Goal: Check status: Check status

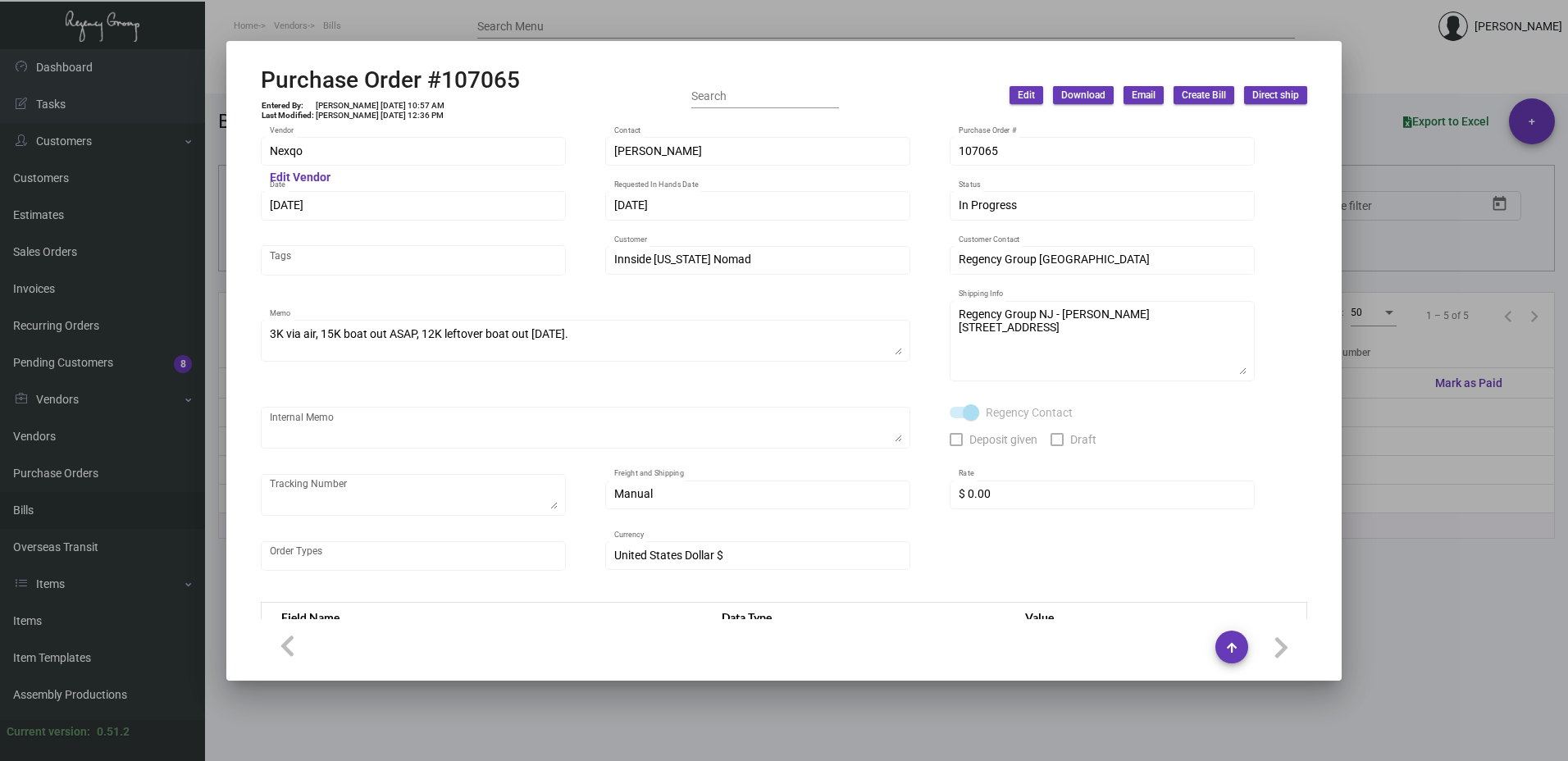
scroll to position [1170, 0]
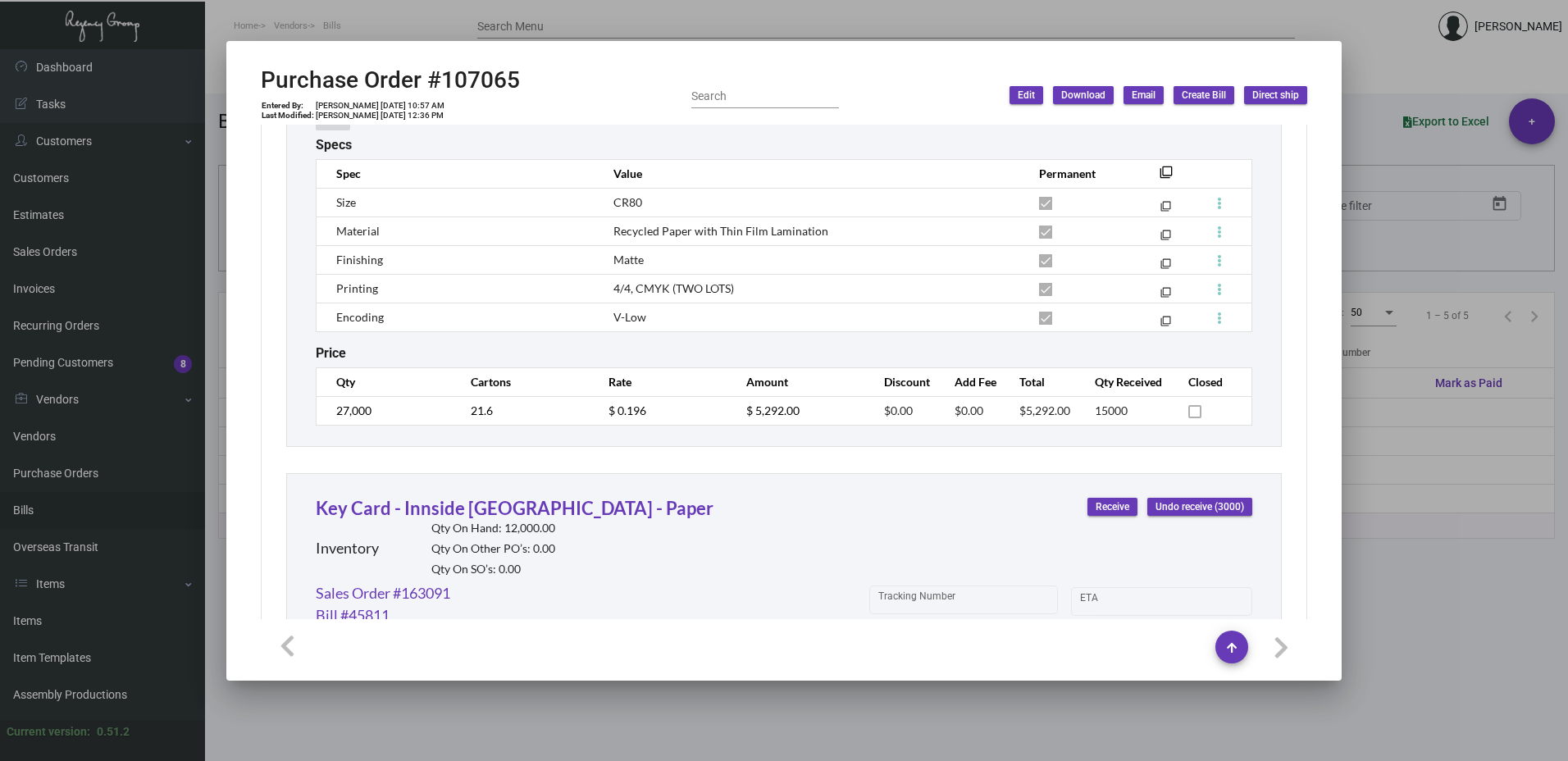
click at [1427, 119] on div at bounding box center [784, 380] width 1568 height 761
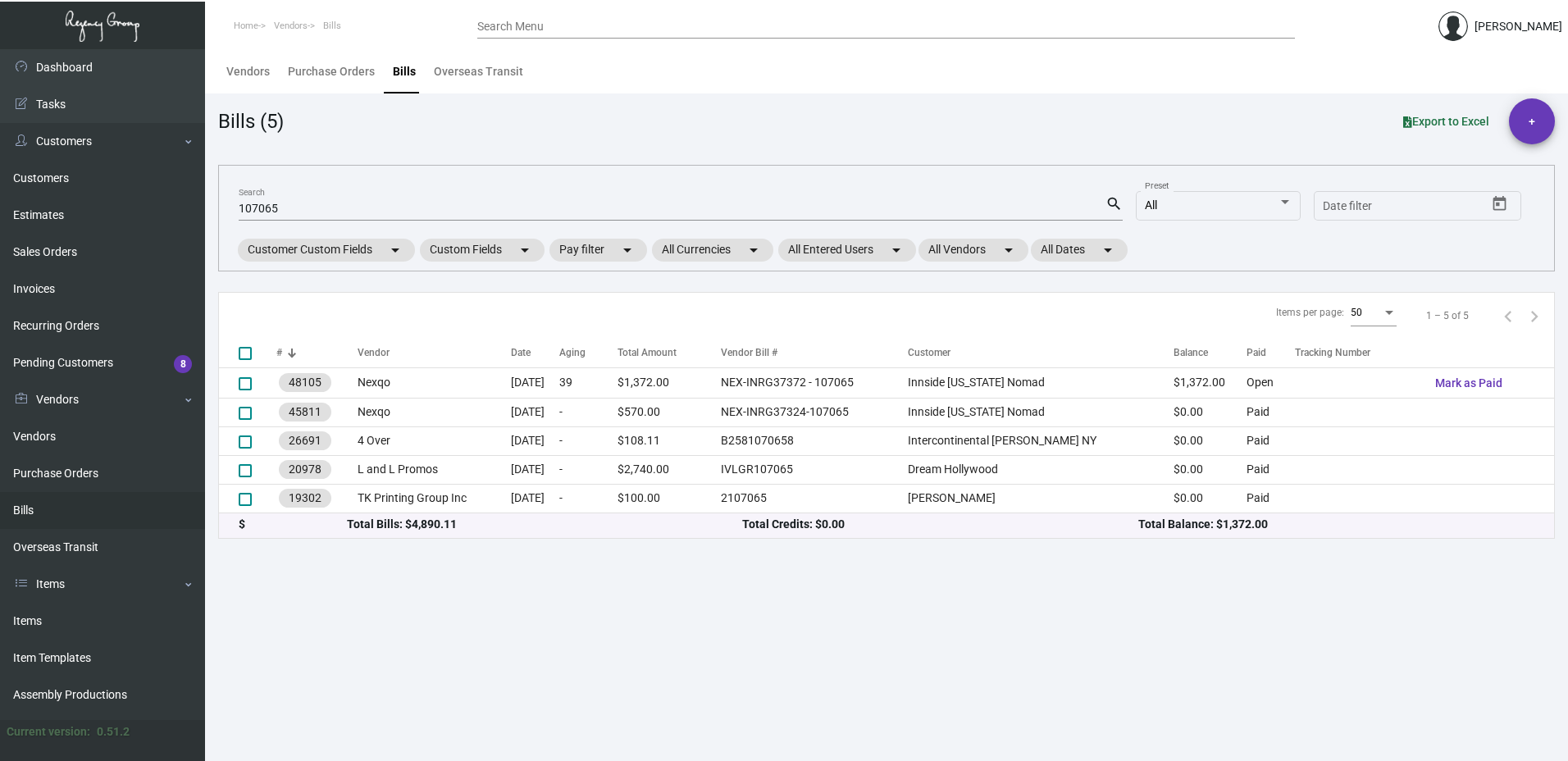
click at [517, 22] on input "Search Menu" at bounding box center [885, 27] width 817 height 13
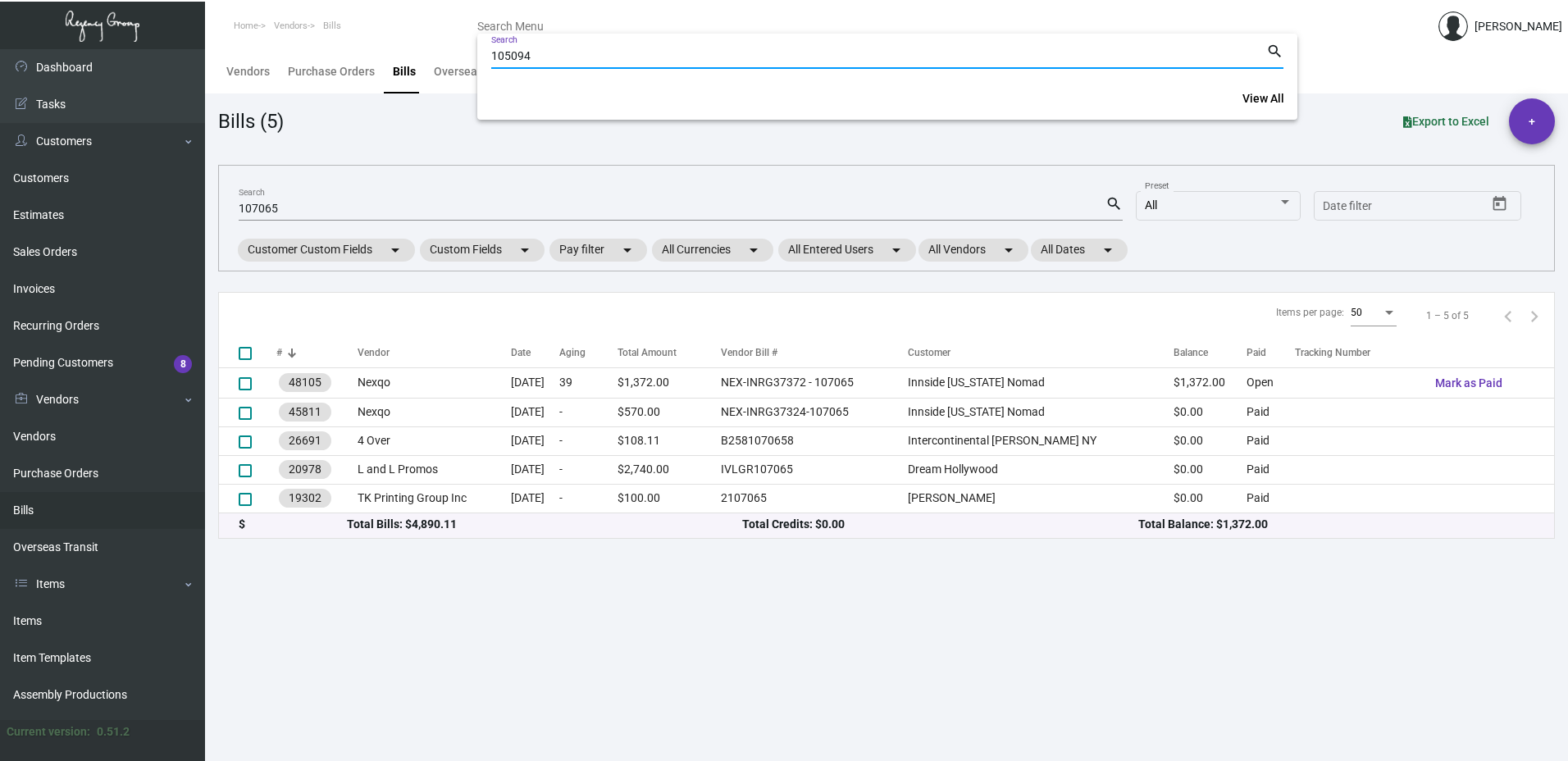
type input "105094"
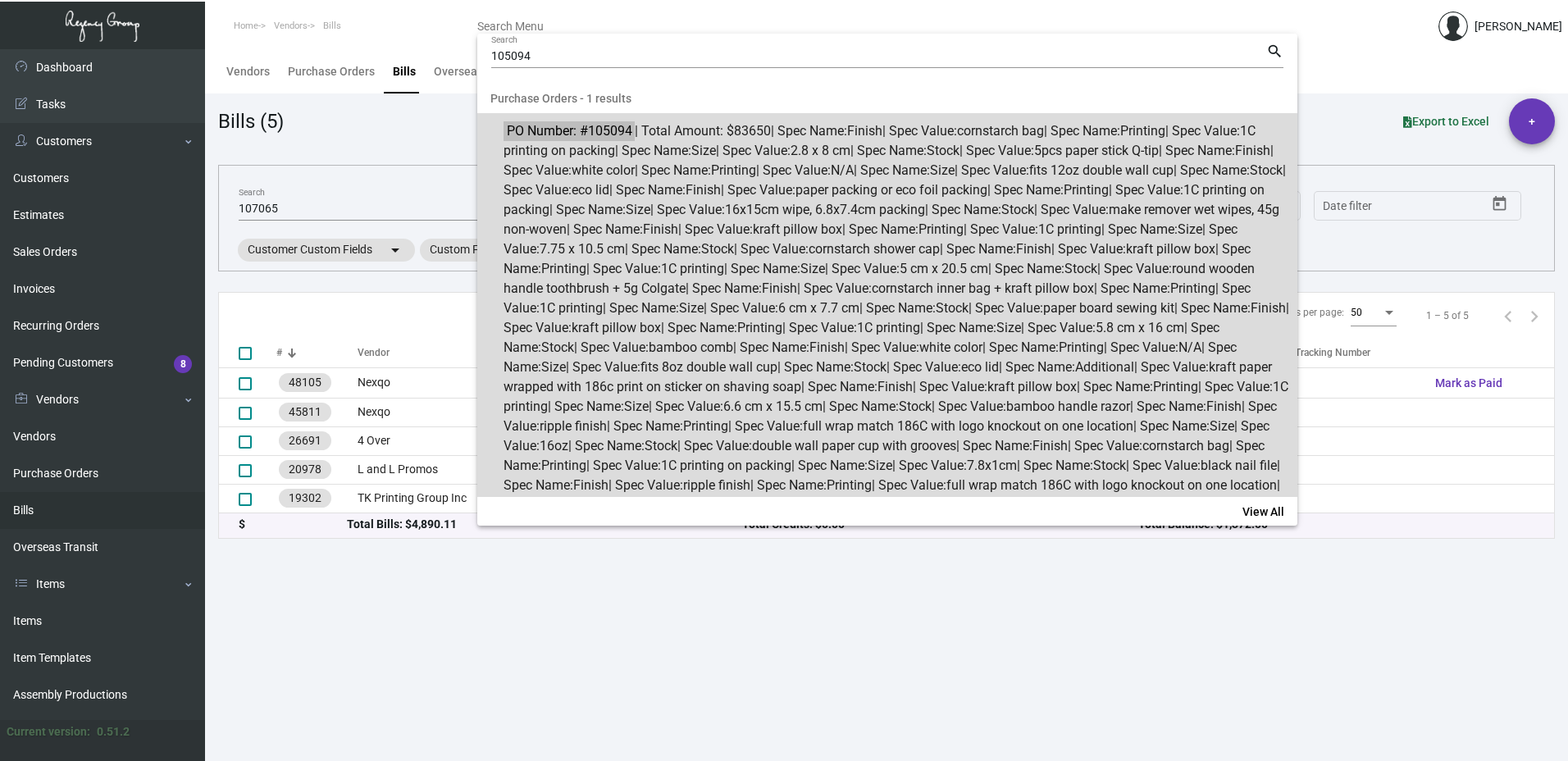
click at [605, 119] on mat-option "PO Number: #105094 | Total Amount: $83650 | Spec Name: Finish | Spec Value: cor…" at bounding box center [887, 387] width 820 height 547
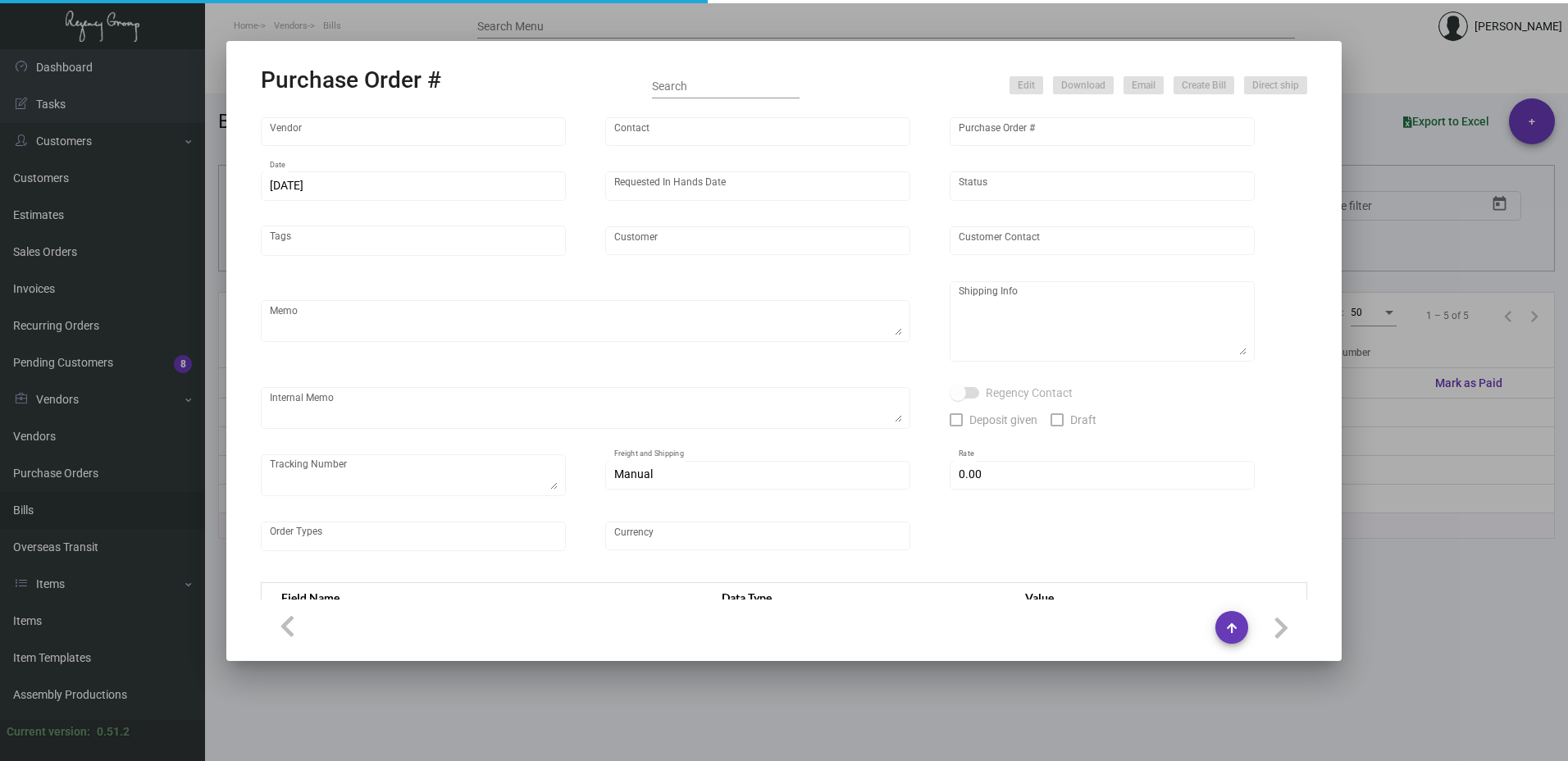
type input "Ningbo Titu Int. Trading Co."
type input "Skipper -"
type input "105094"
type input "[DATE]"
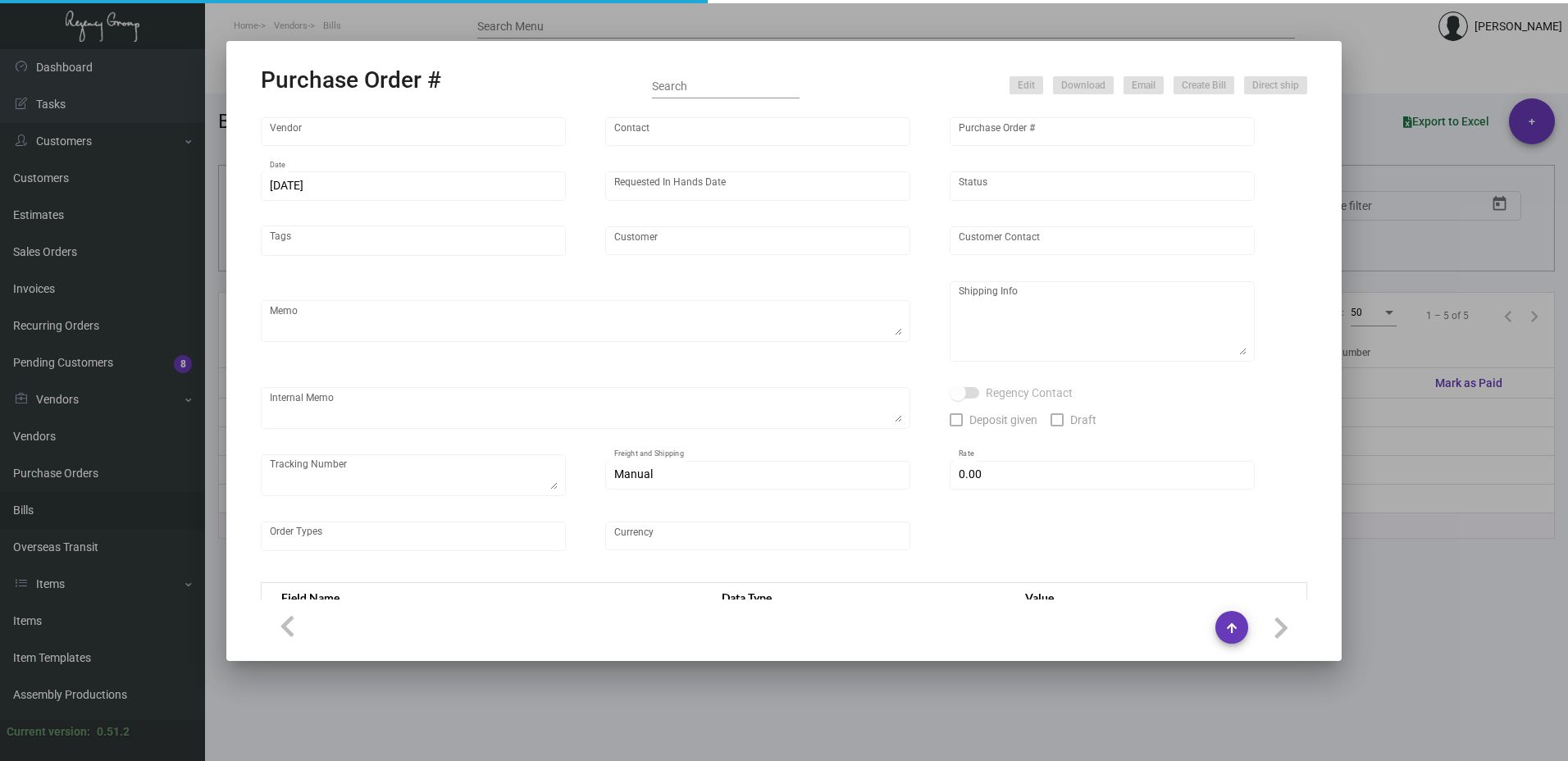
type input "Virgin Corporate"
type textarea "Please process this order after all the samples have been approved. Shipping: b…"
type textarea "Regency Group NJ - [PERSON_NAME] [STREET_ADDRESS]"
checkbox input "true"
type input "$ 0.00"
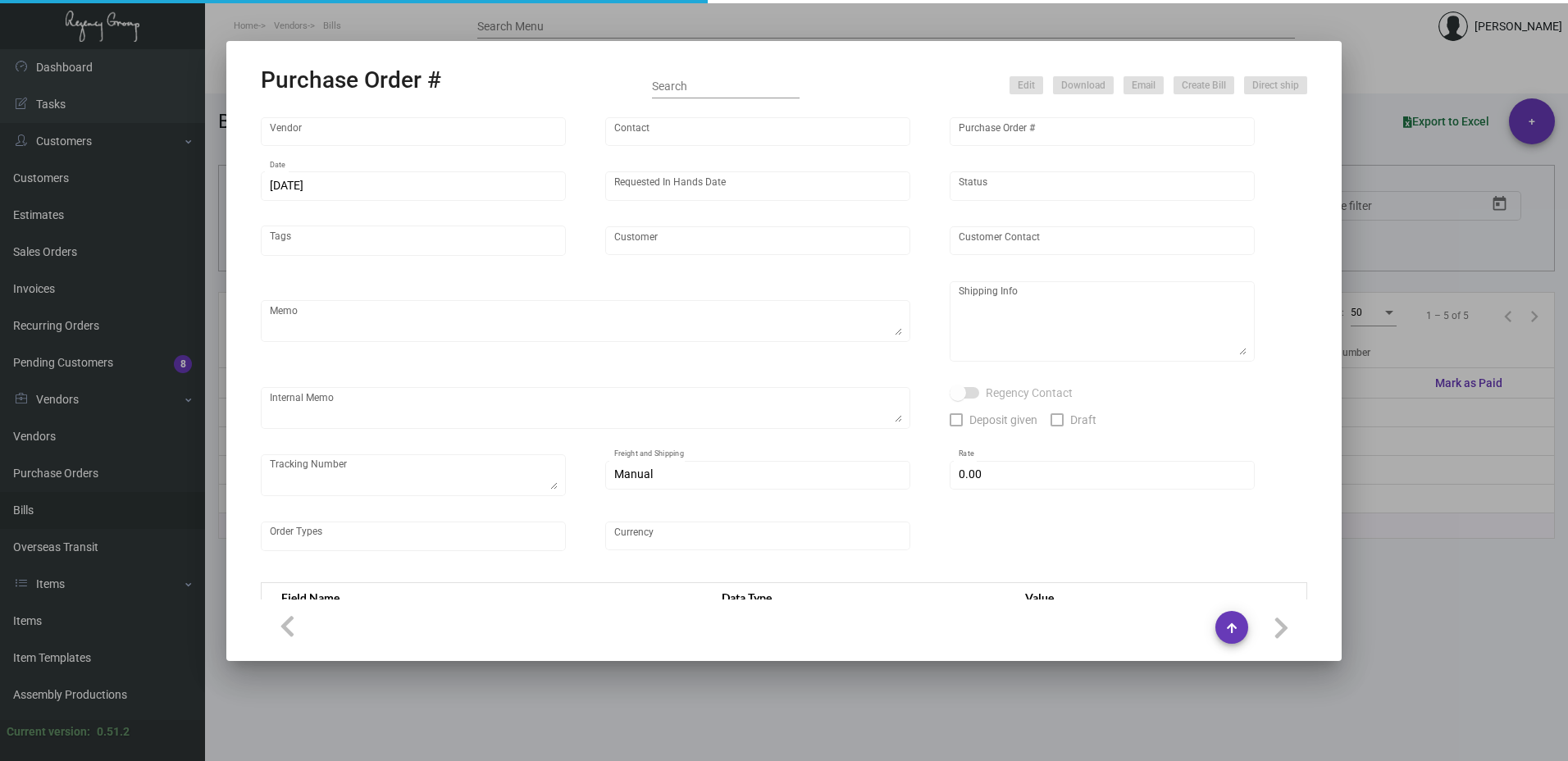
type input "United States Dollar $"
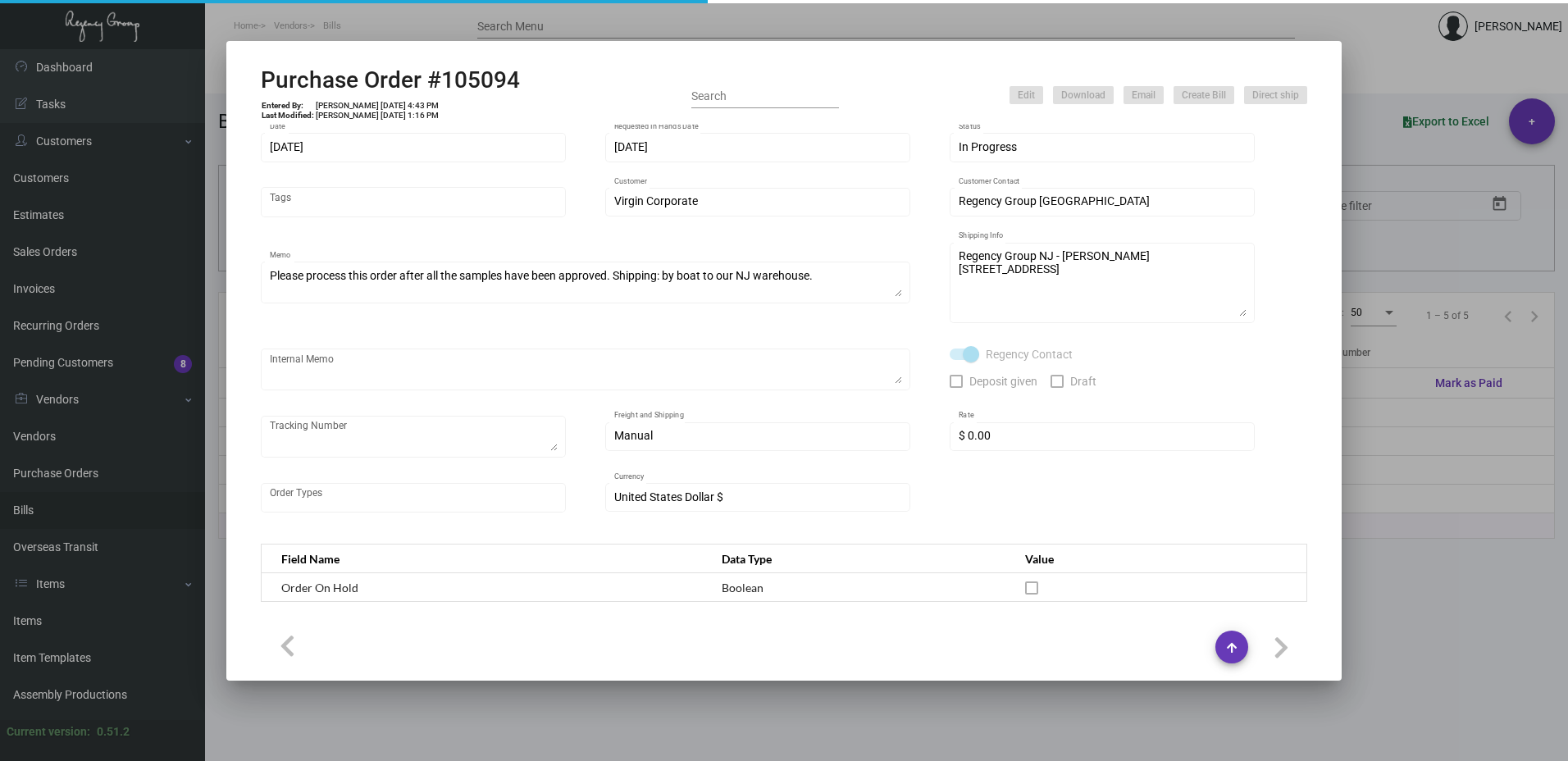
scroll to position [280, 0]
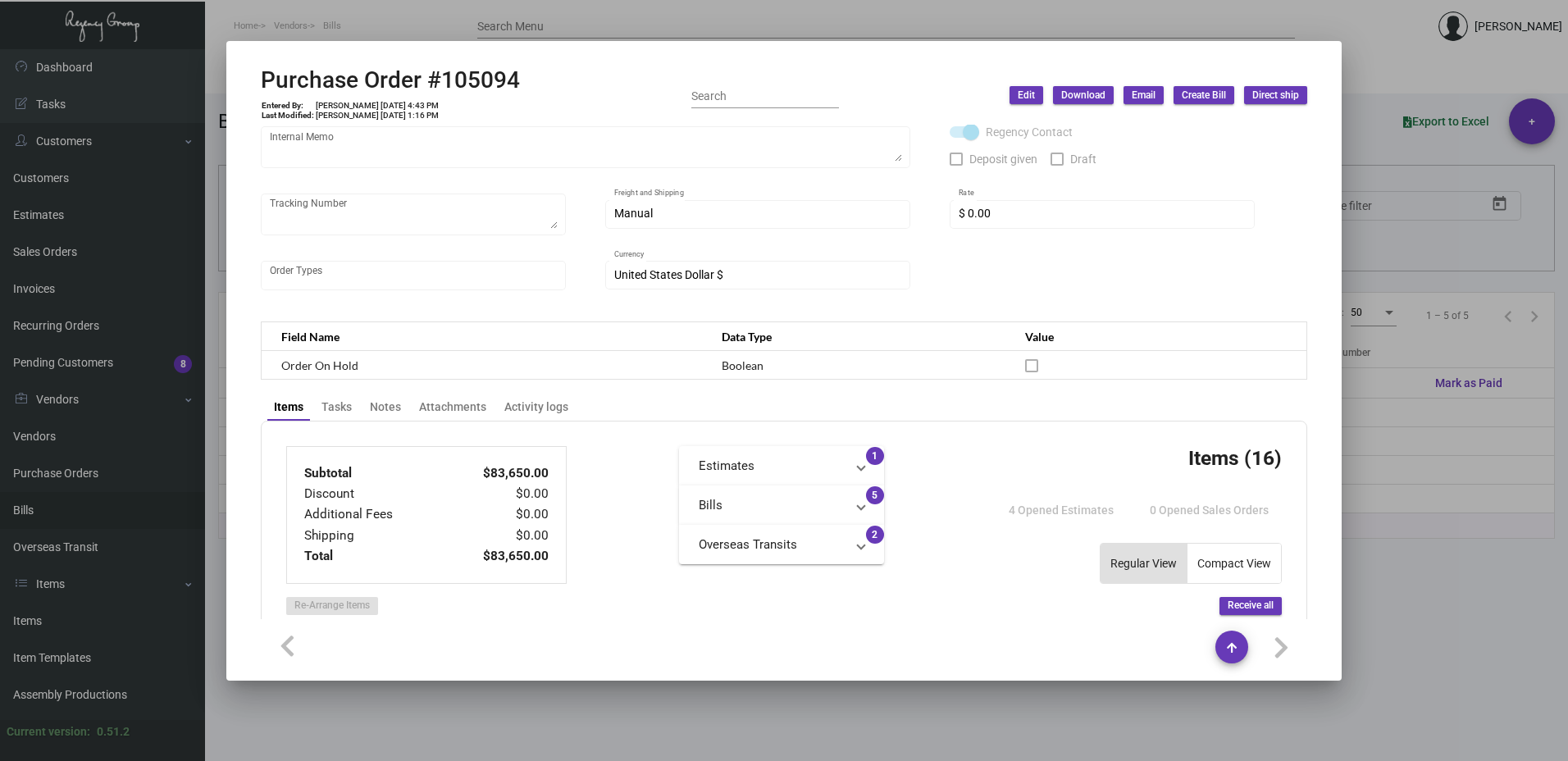
click at [745, 507] on mat-panel-title "Bills" at bounding box center [772, 505] width 146 height 19
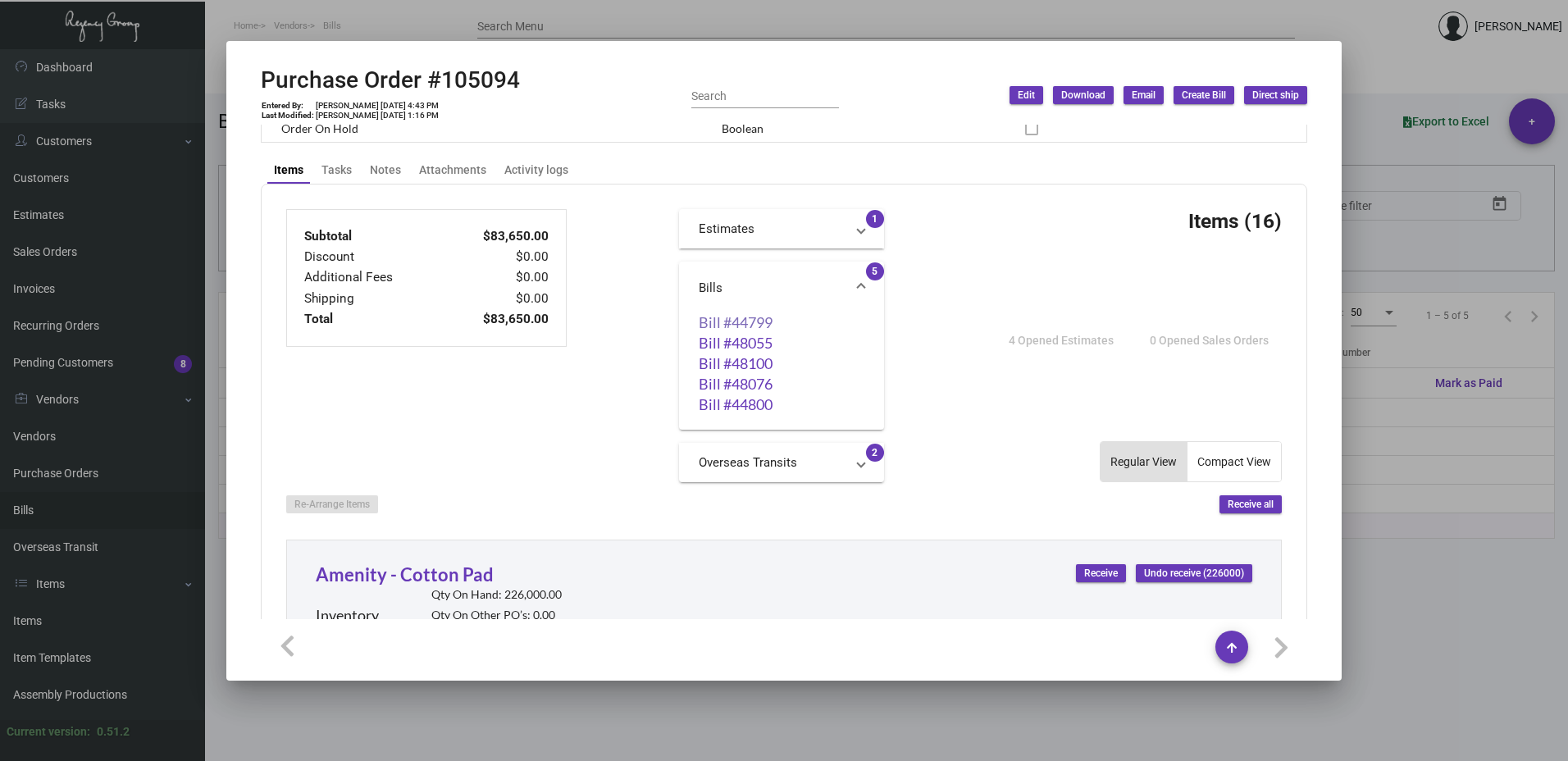
scroll to position [527, 0]
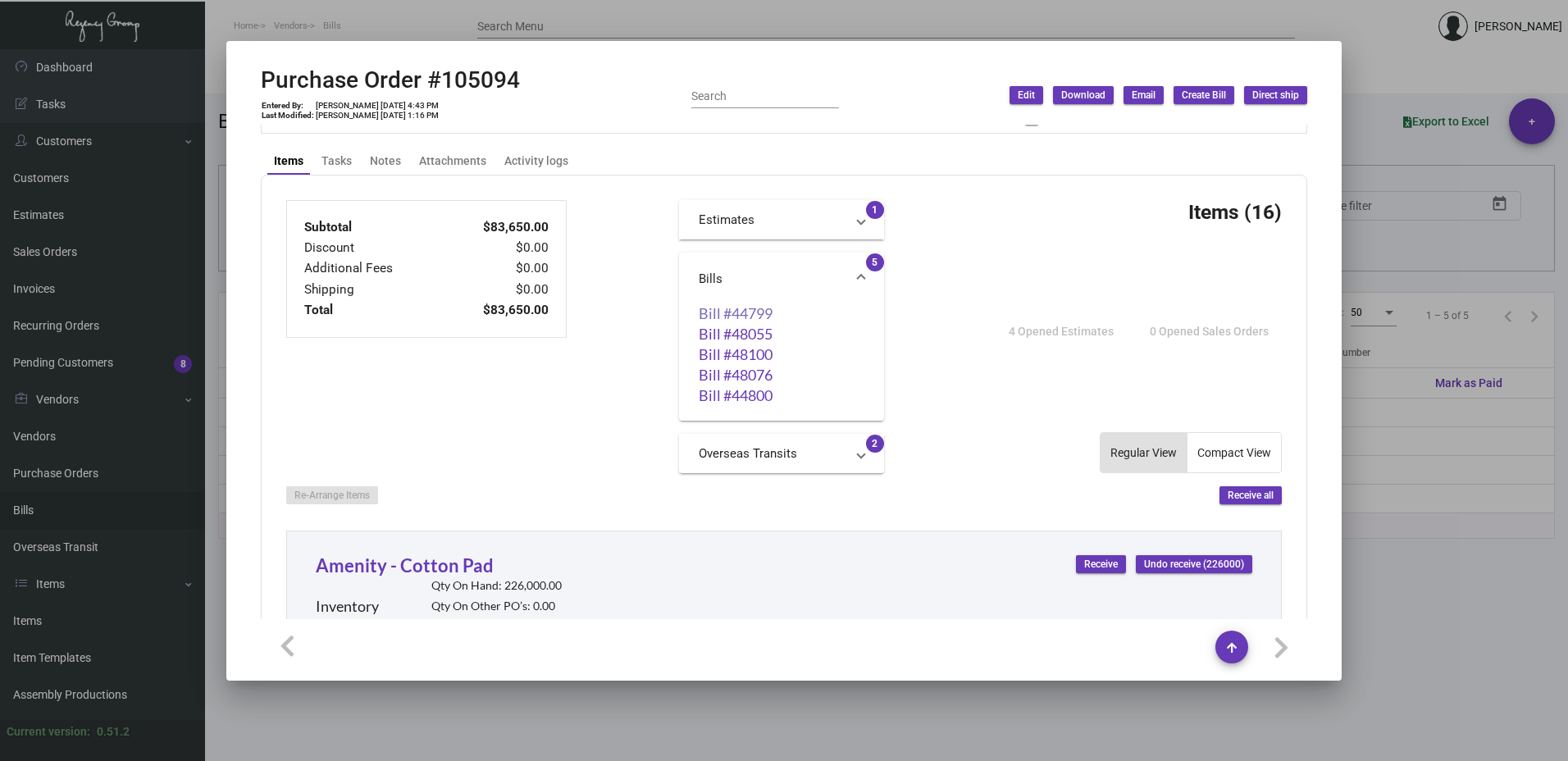
click at [766, 308] on link "Bill #44799" at bounding box center [781, 313] width 166 height 16
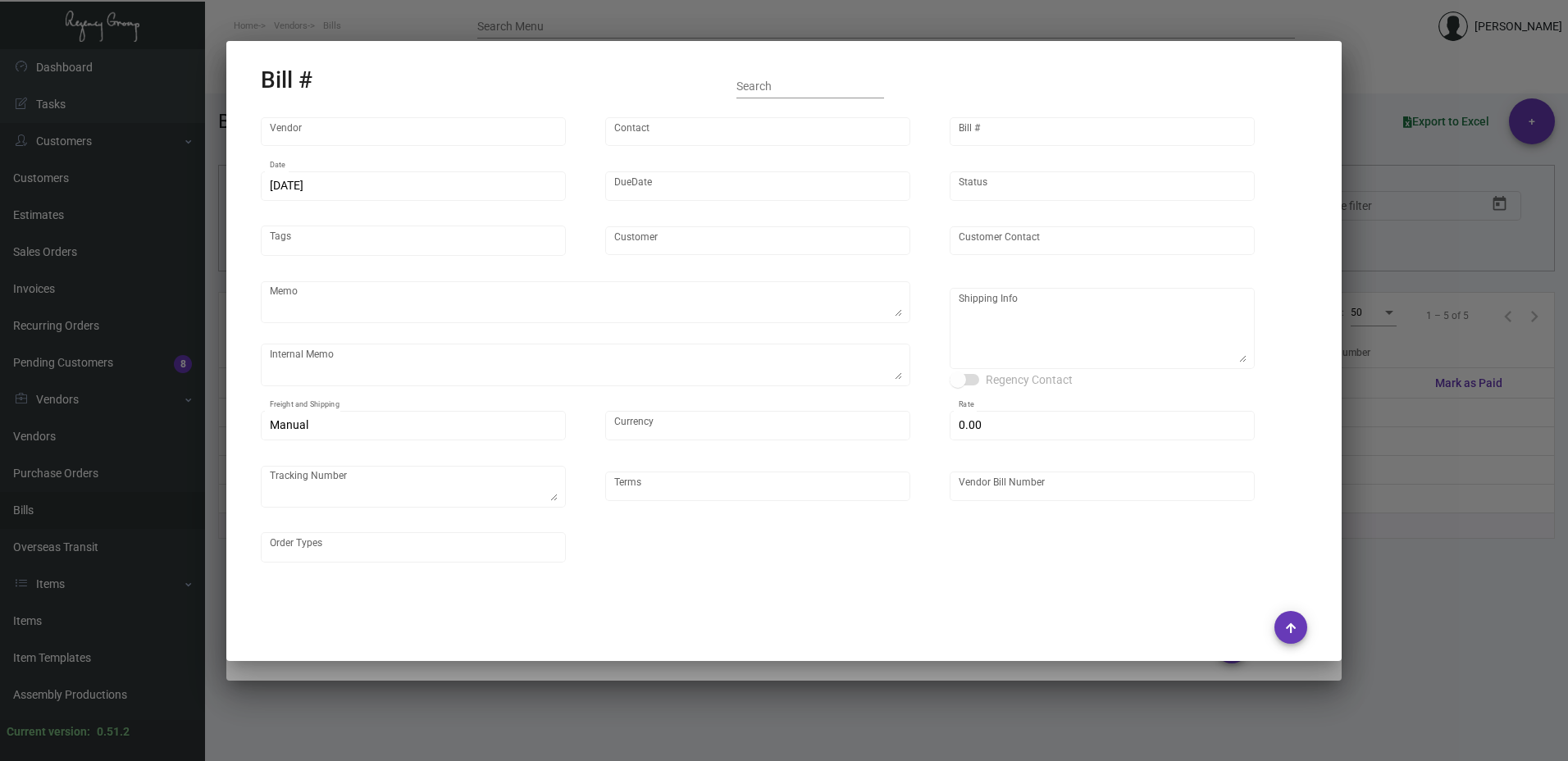
type input "Ningbo Titu Int. Trading Co."
type input "Skipper -"
type input "44799"
type input "[DATE]"
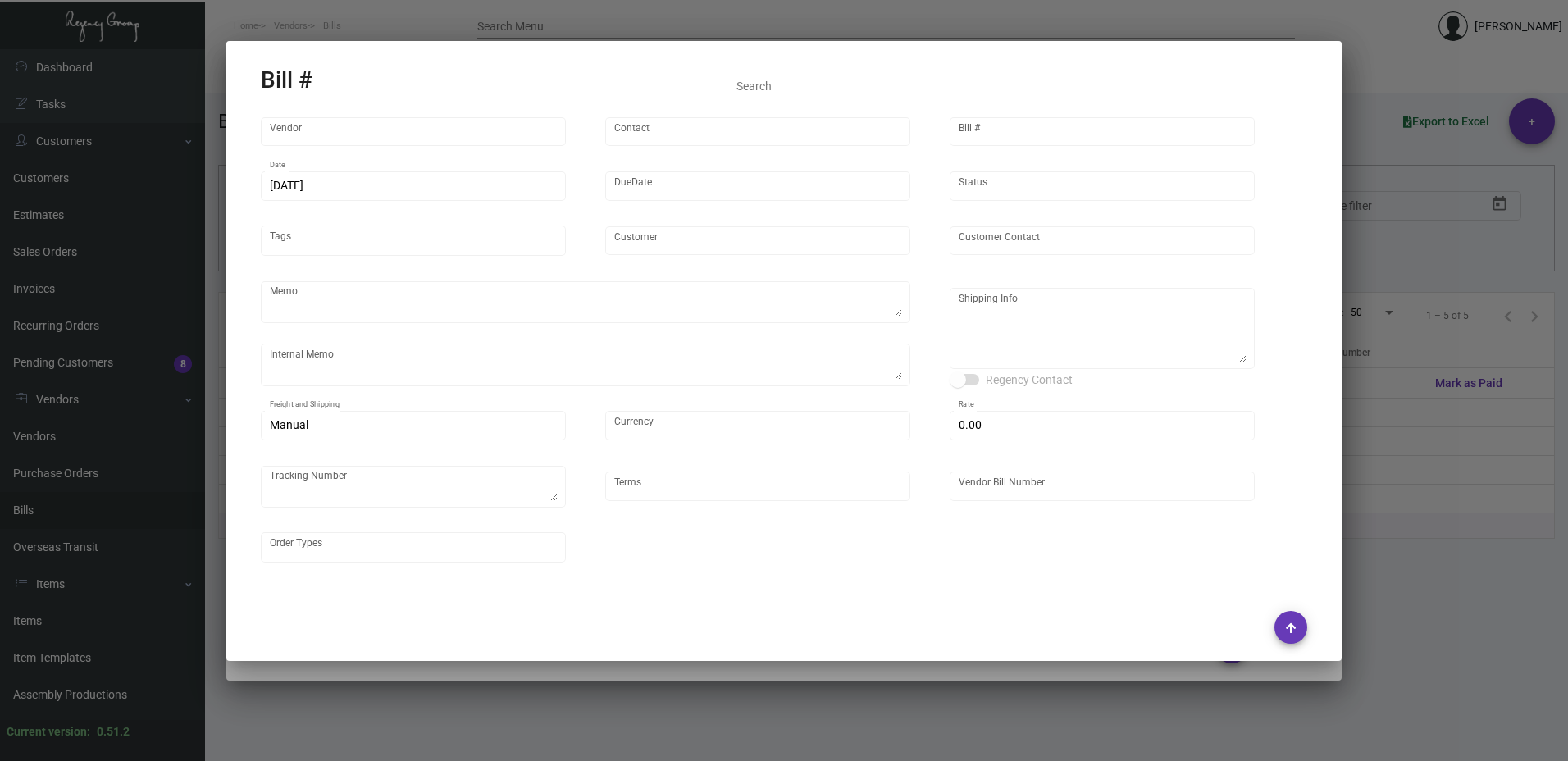
type input "Virgin Corporate"
type input "[PERSON_NAME]"
type textarea "Please process this order after all the samples have been approved. Shipping: b…"
type textarea "Virgin Corporate - [PERSON_NAME] [STREET_ADDRESS][PERSON_NAME]"
type input "United States Dollar $"
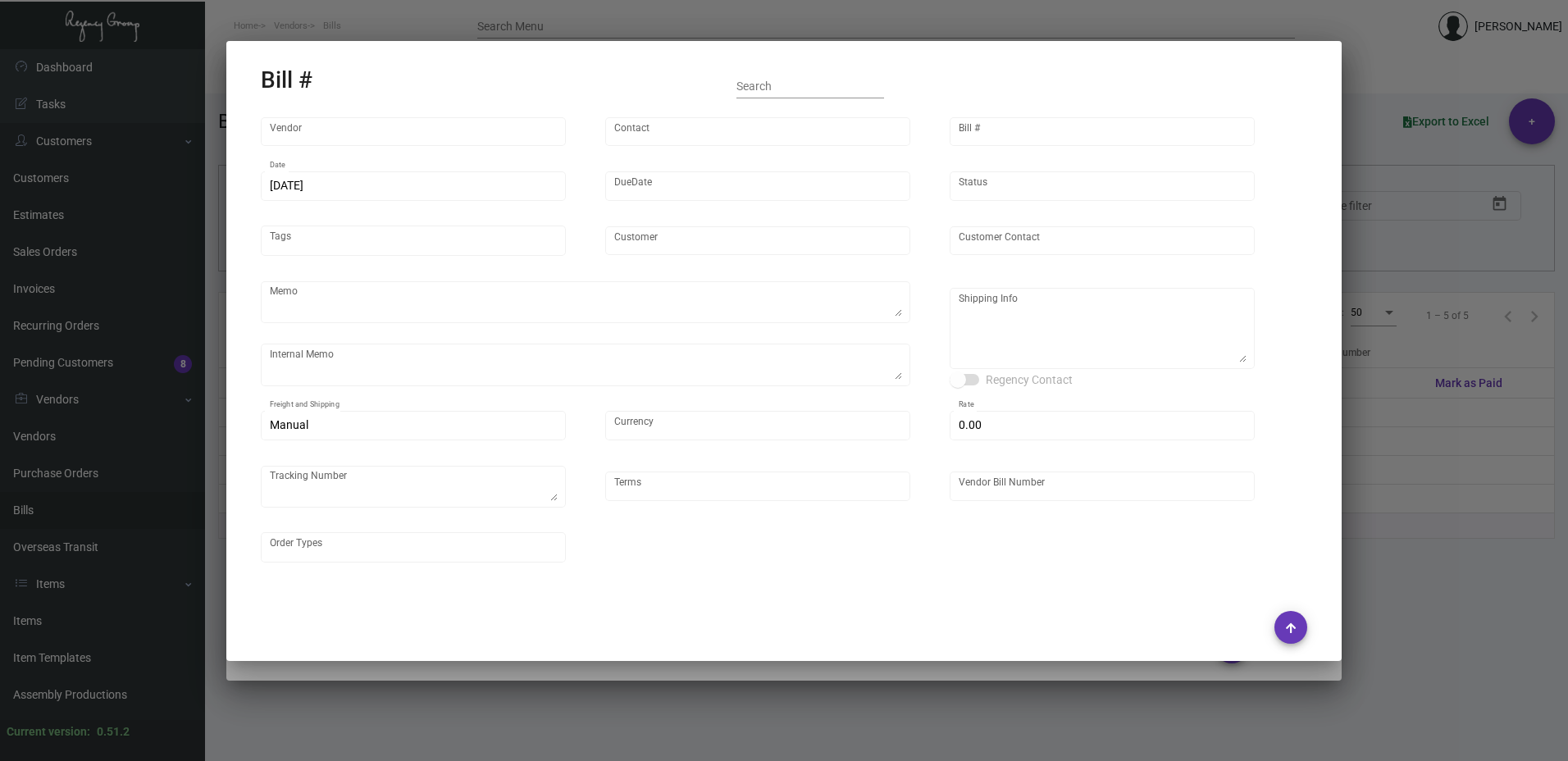
type input "$ 0.00"
type input "Net 30"
type input "TT240716-105094"
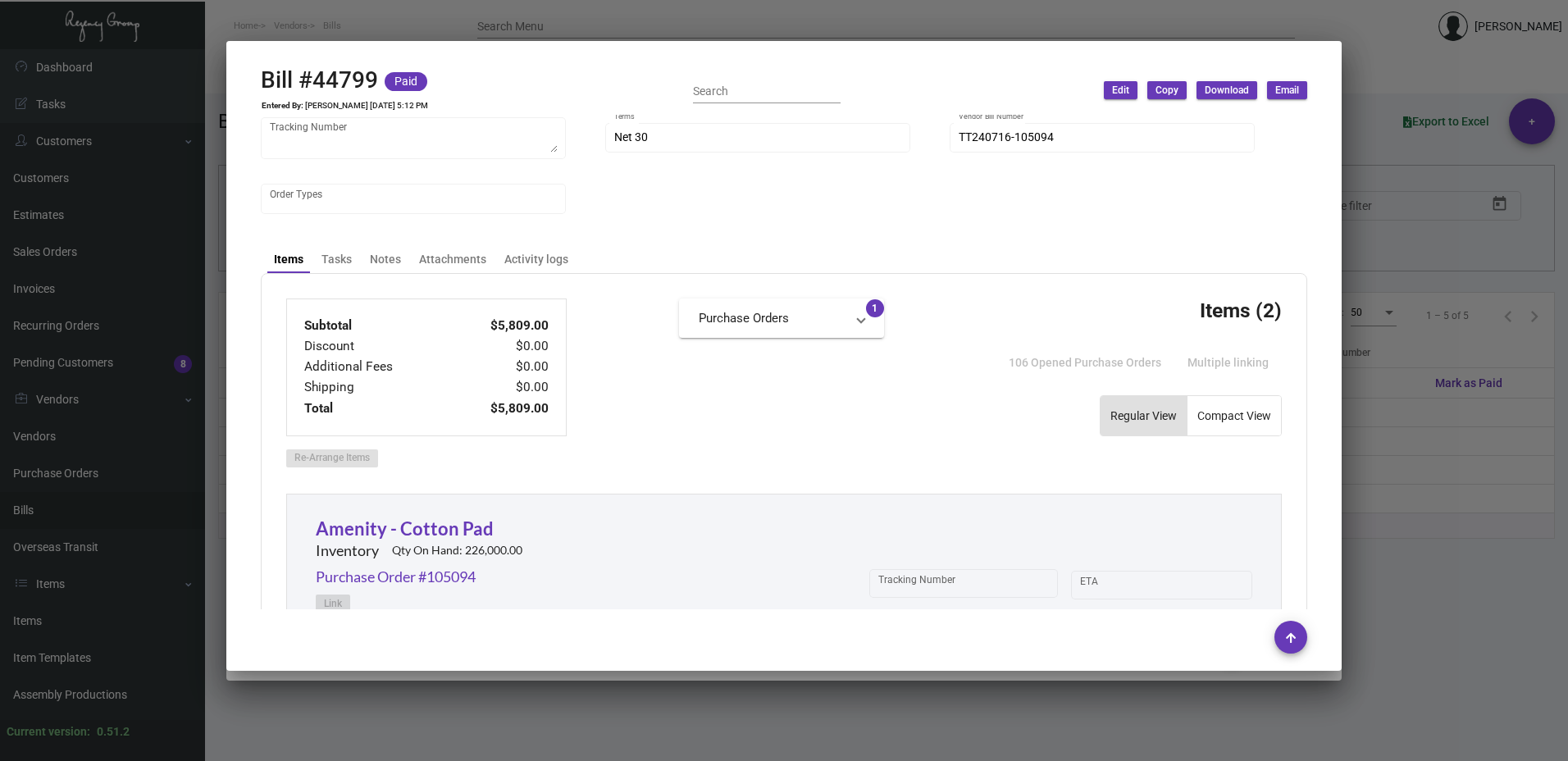
scroll to position [314, 0]
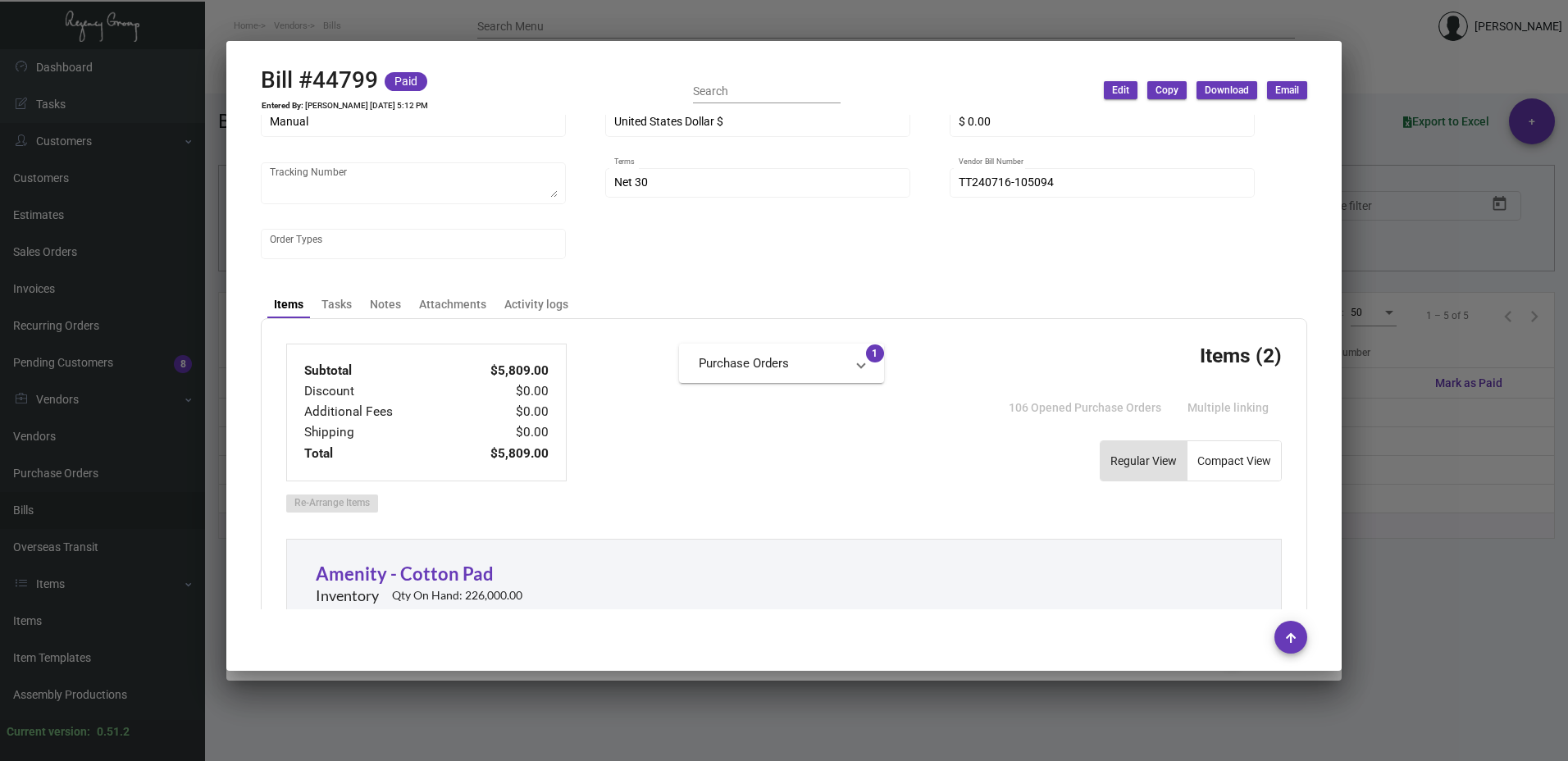
click at [863, 364] on mat-expansion-panel-header "Purchase Orders" at bounding box center [781, 363] width 205 height 40
click at [1435, 144] on div at bounding box center [784, 380] width 1568 height 761
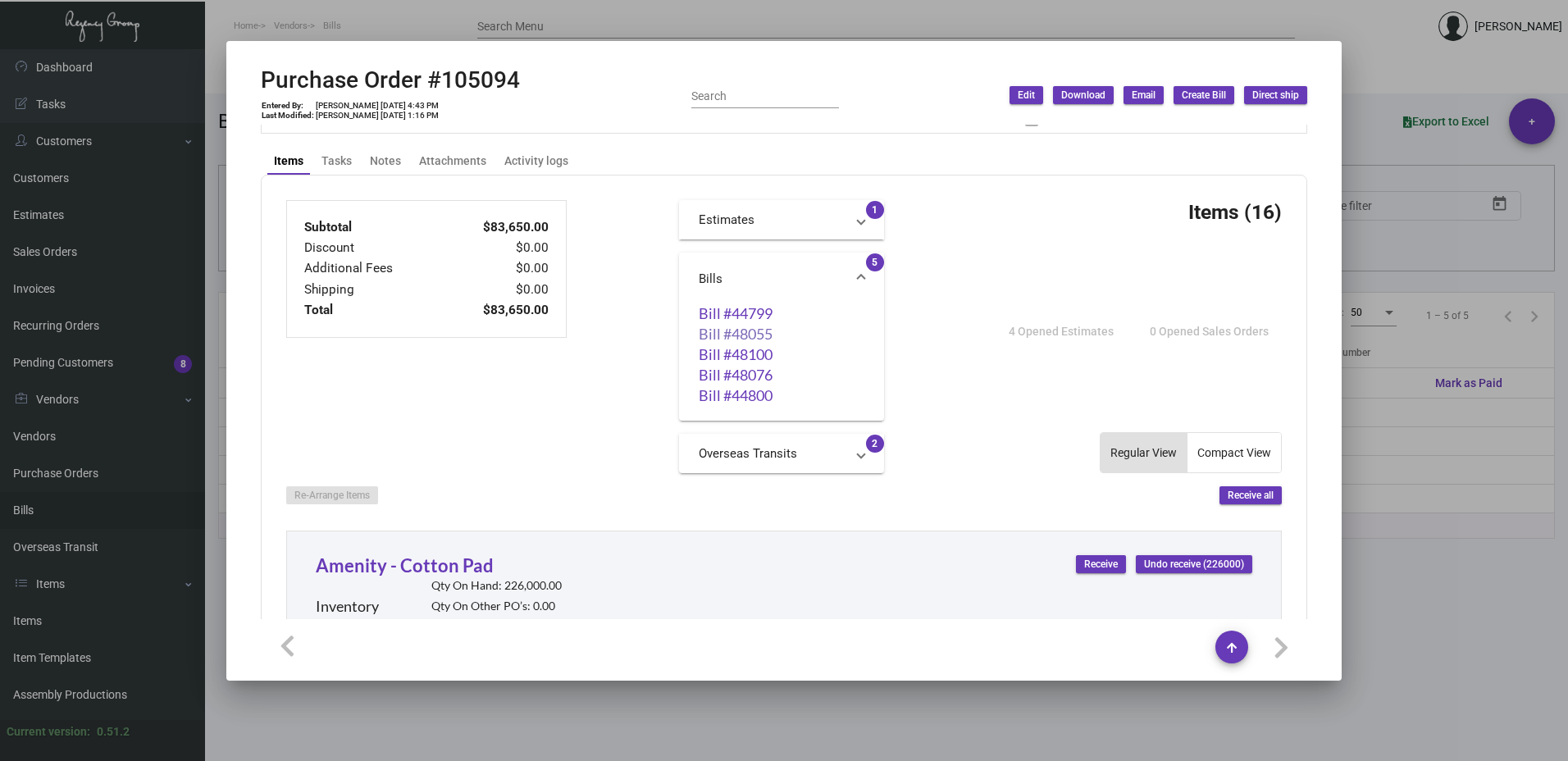
click at [753, 336] on link "Bill #48055" at bounding box center [781, 333] width 166 height 16
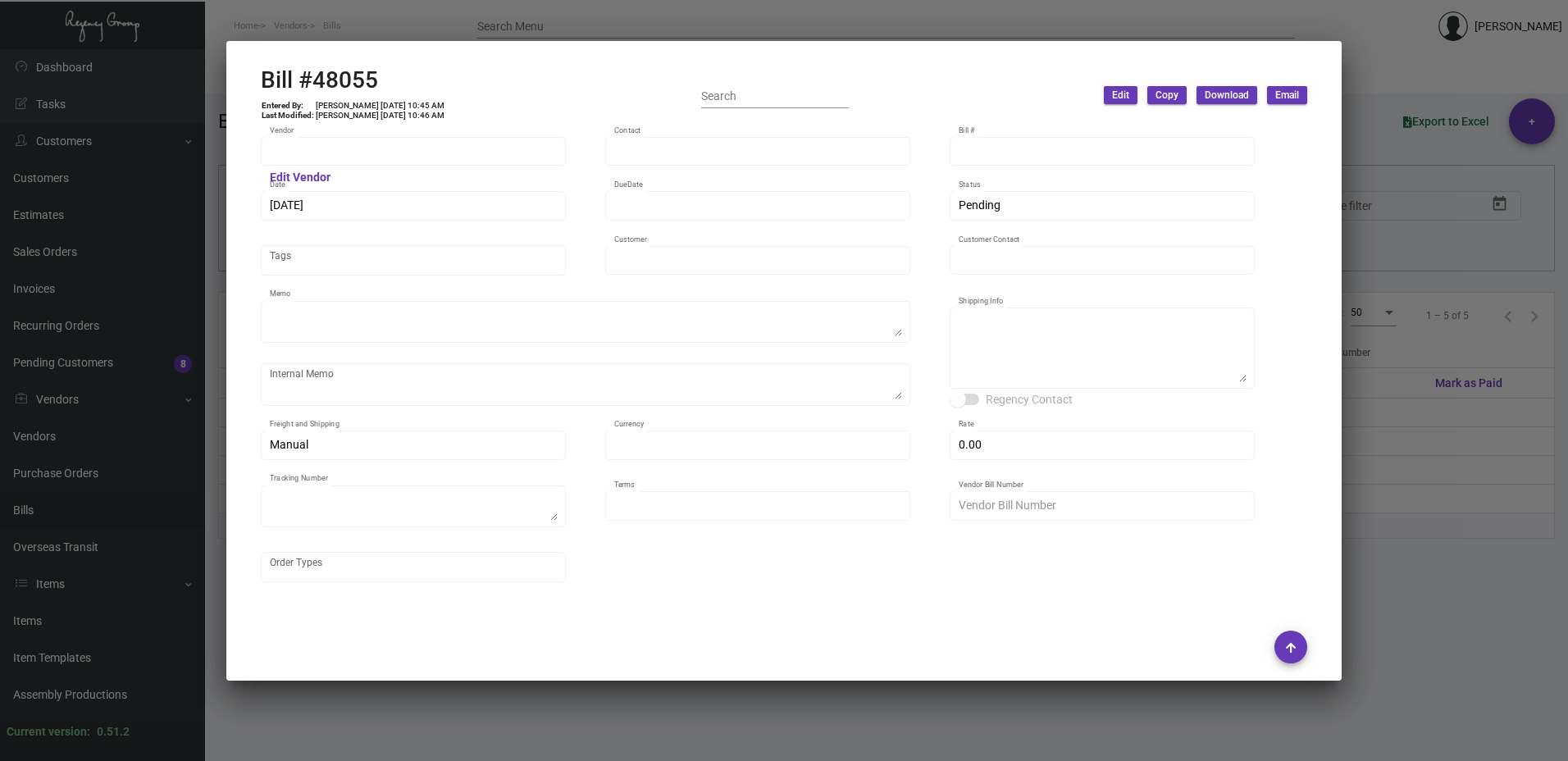
type input "Ningbo Titu Int. Trading Co."
type input "Skipper -"
type input "48055"
type input "[DATE]"
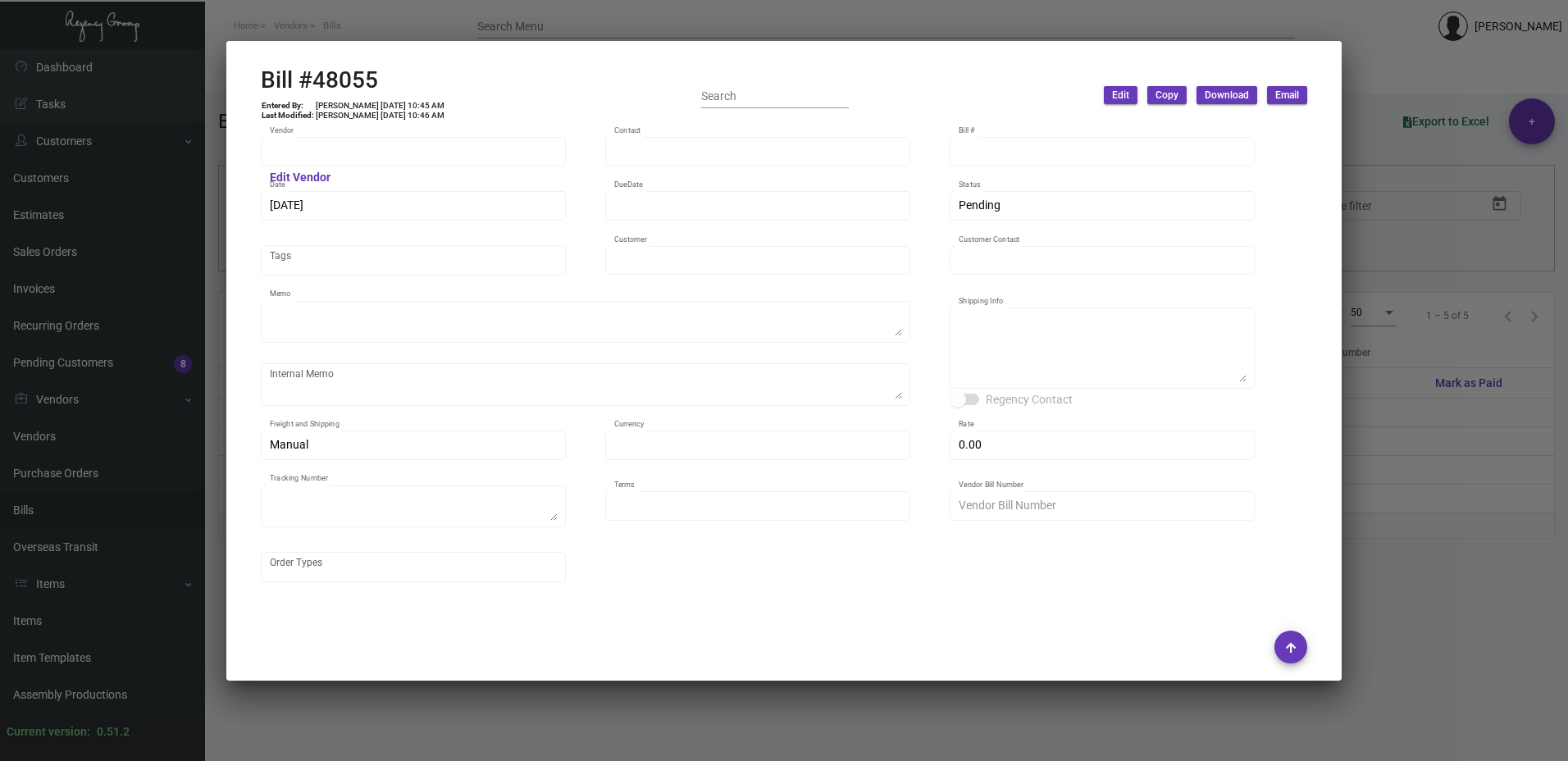
type input "Virgin Corporate"
type input "[PERSON_NAME]"
type textarea "Please process this order after all the samples have been approved. Shipping: b…"
type textarea "Virgin Corporate - [PERSON_NAME] [STREET_ADDRESS][PERSON_NAME]"
type input "United States Dollar $"
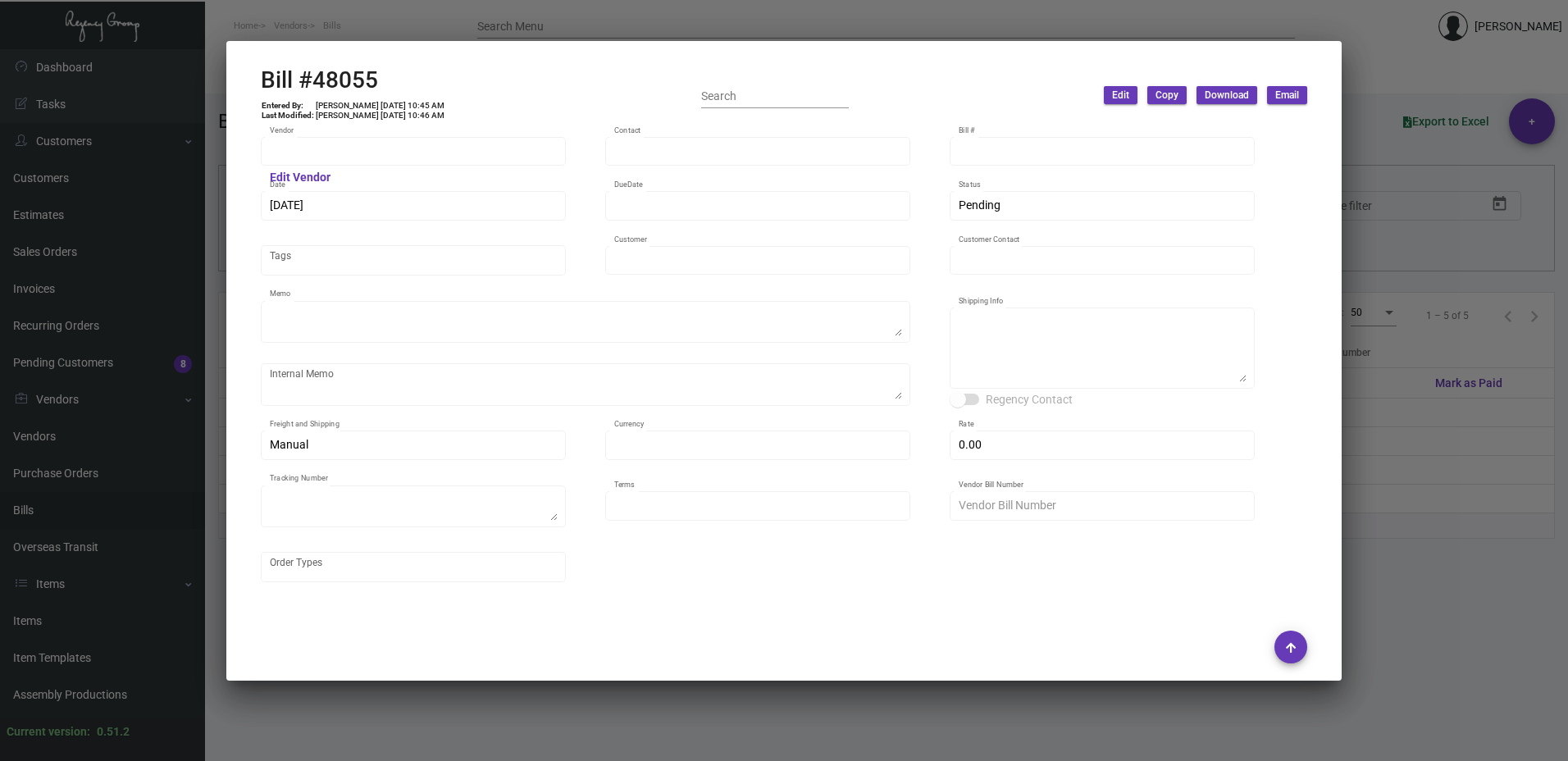
type input "$ 0.00"
type textarea "740069B"
type input "Net 30"
type input "NBTT094_105094"
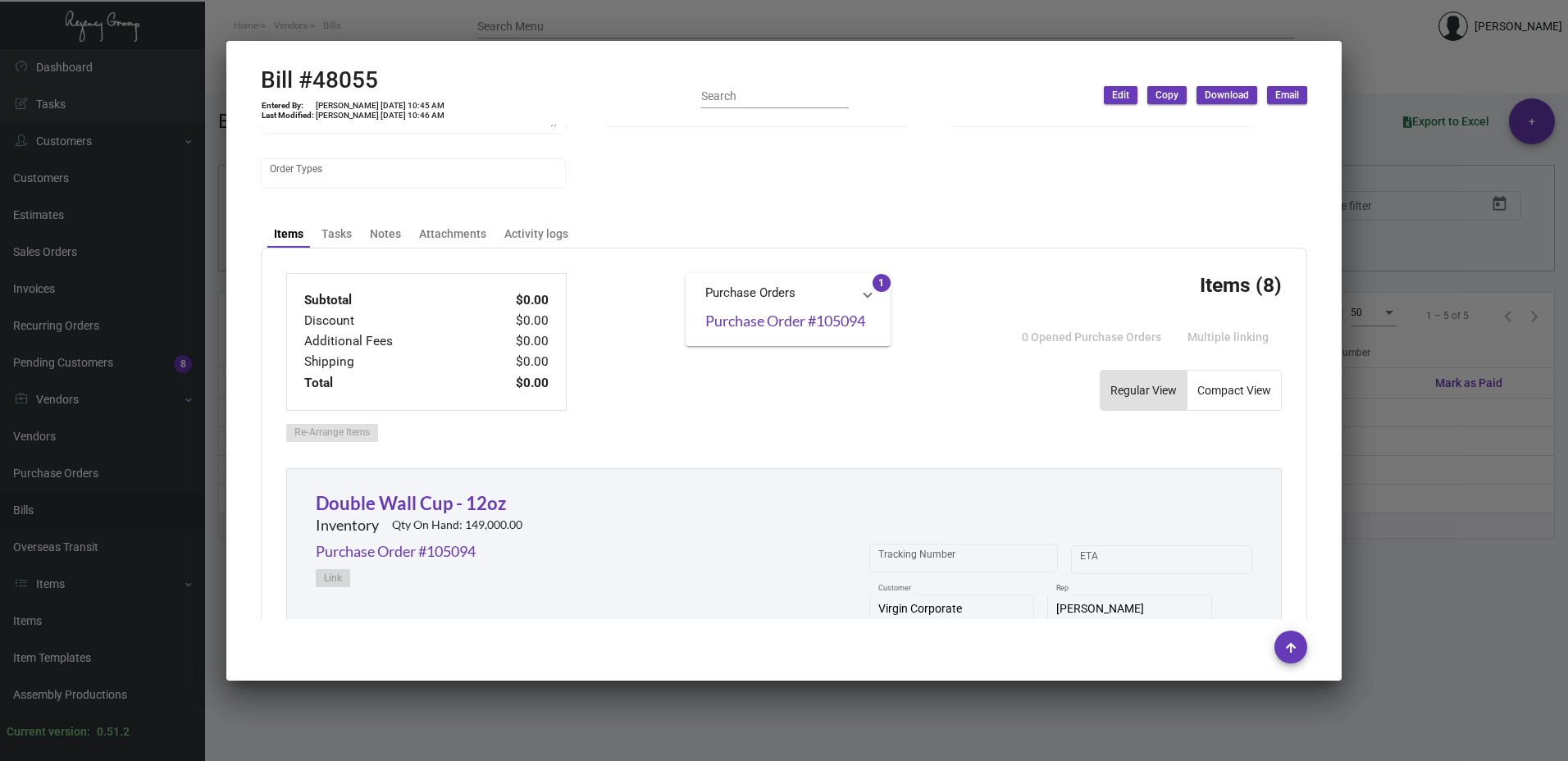
scroll to position [410, 0]
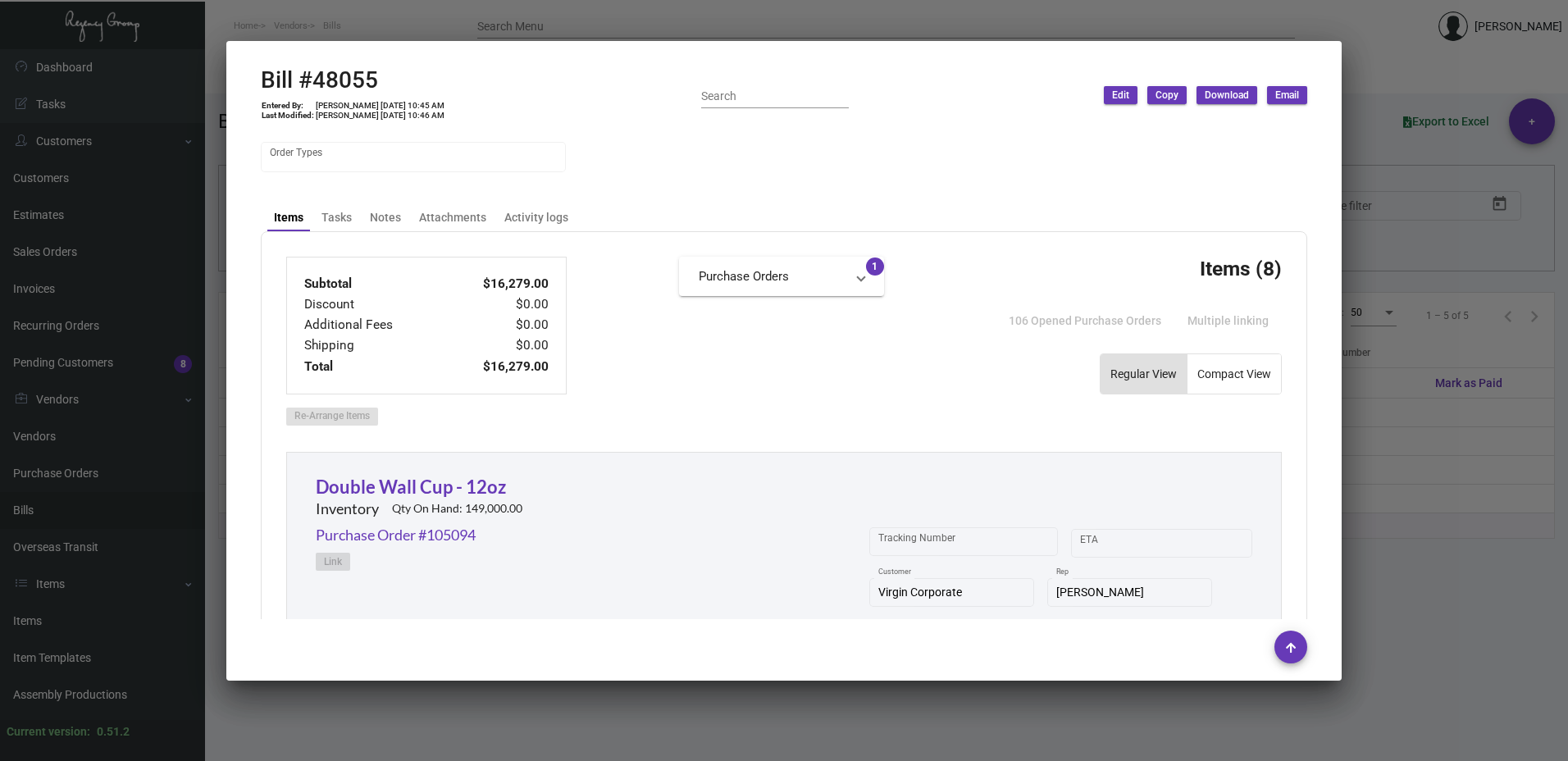
click at [1518, 266] on div at bounding box center [784, 380] width 1568 height 761
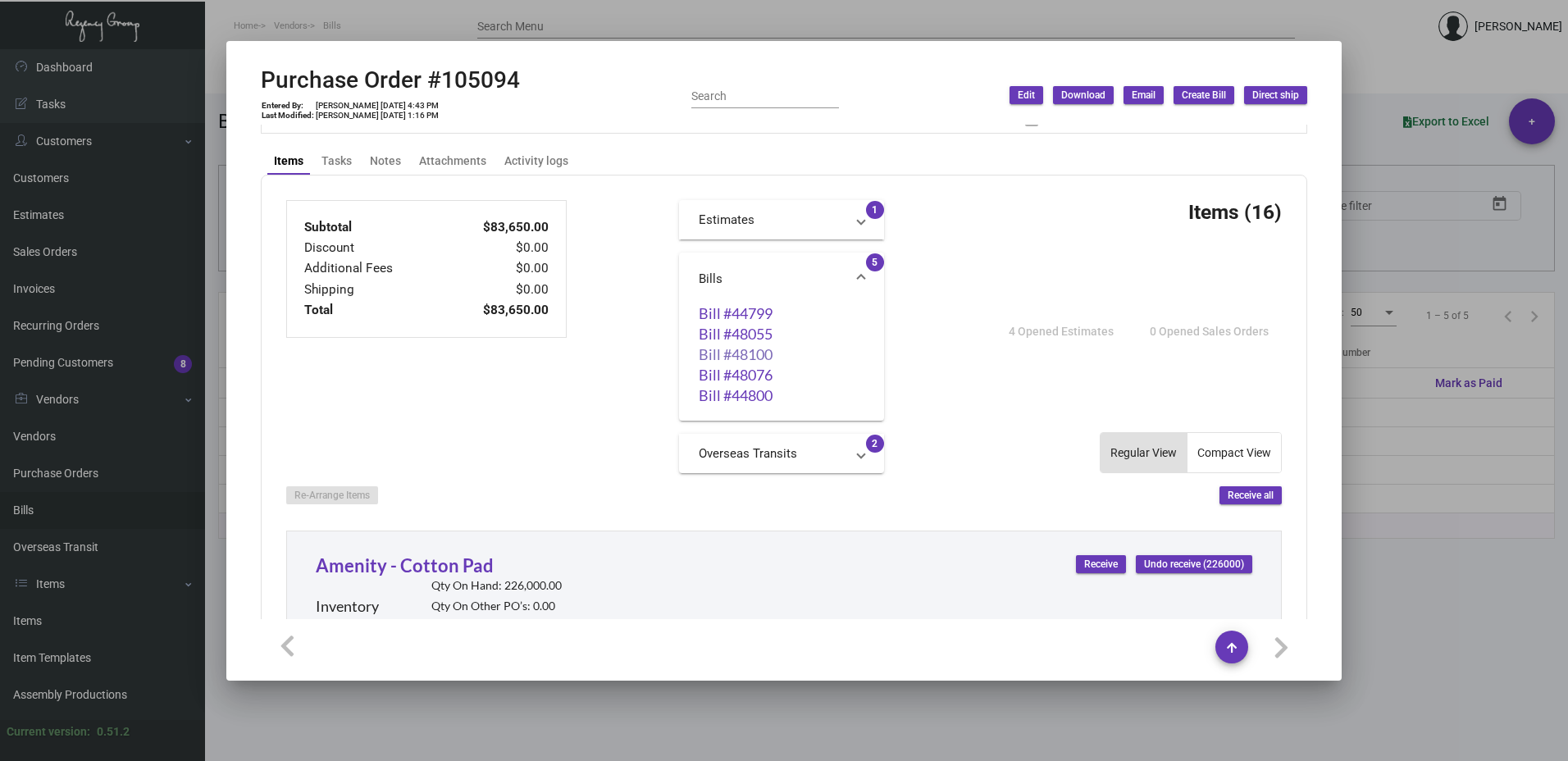
click at [746, 355] on link "Bill #48100" at bounding box center [781, 354] width 166 height 16
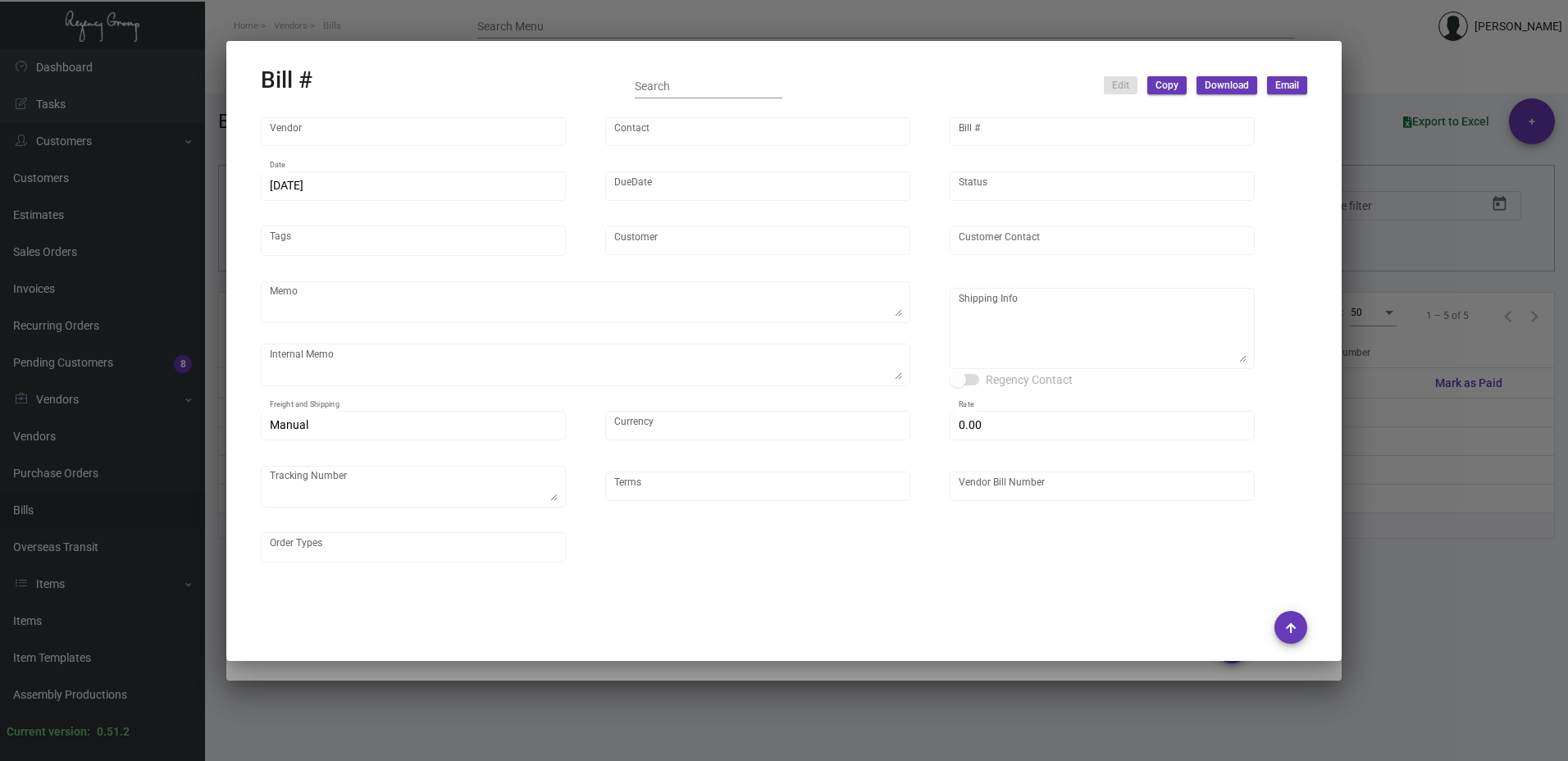
type input "Ningbo Titu Int. Trading Co."
type input "Skipper -"
type input "48100"
type input "[DATE]"
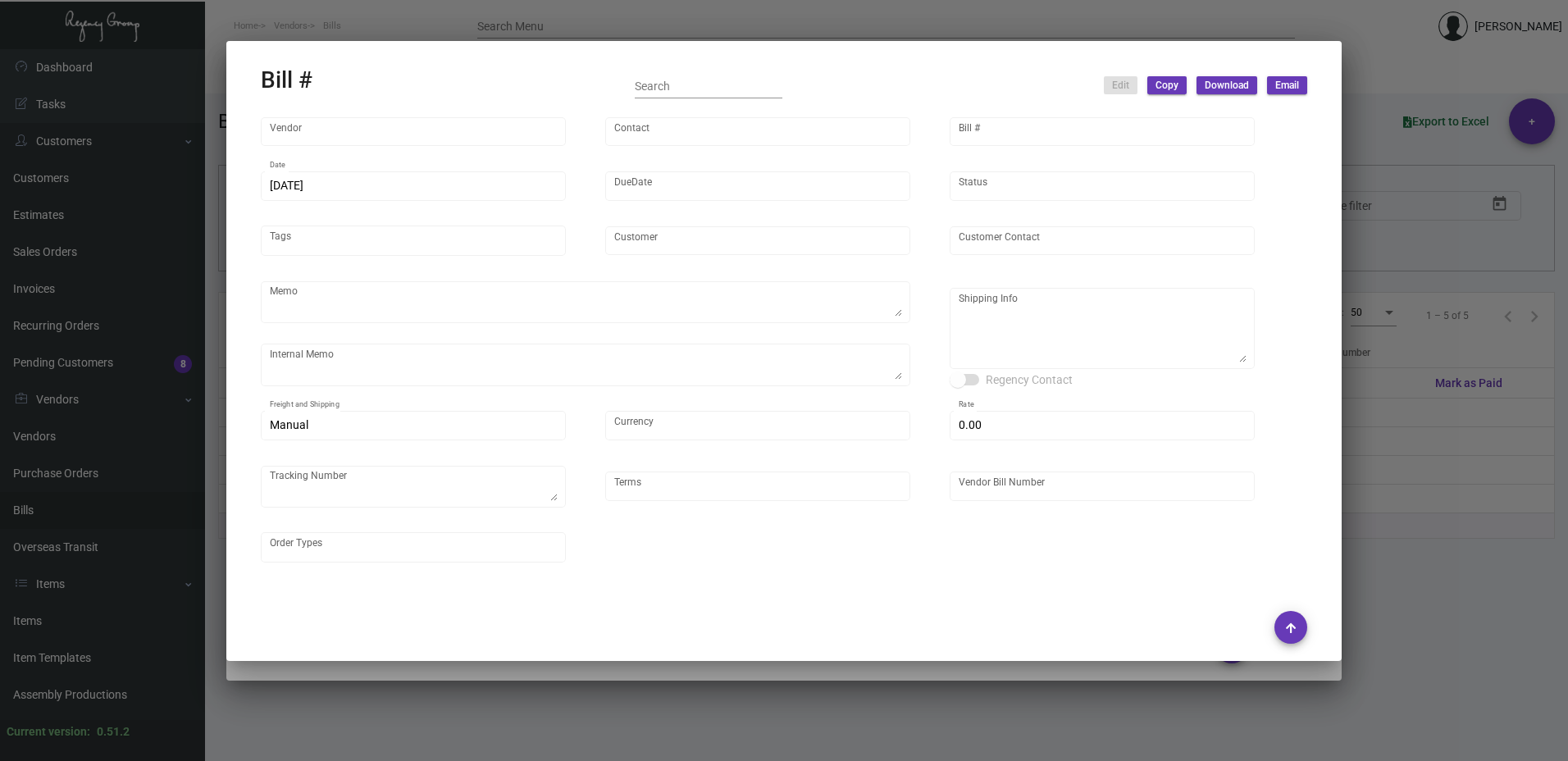
type input "Virgin Corporate"
type input "[PERSON_NAME]"
type textarea "Please process this order after all the samples have been approved. Shipping: b…"
type textarea "Virgin Corporate - [PERSON_NAME] [STREET_ADDRESS][PERSON_NAME]"
type input "United States Dollar $"
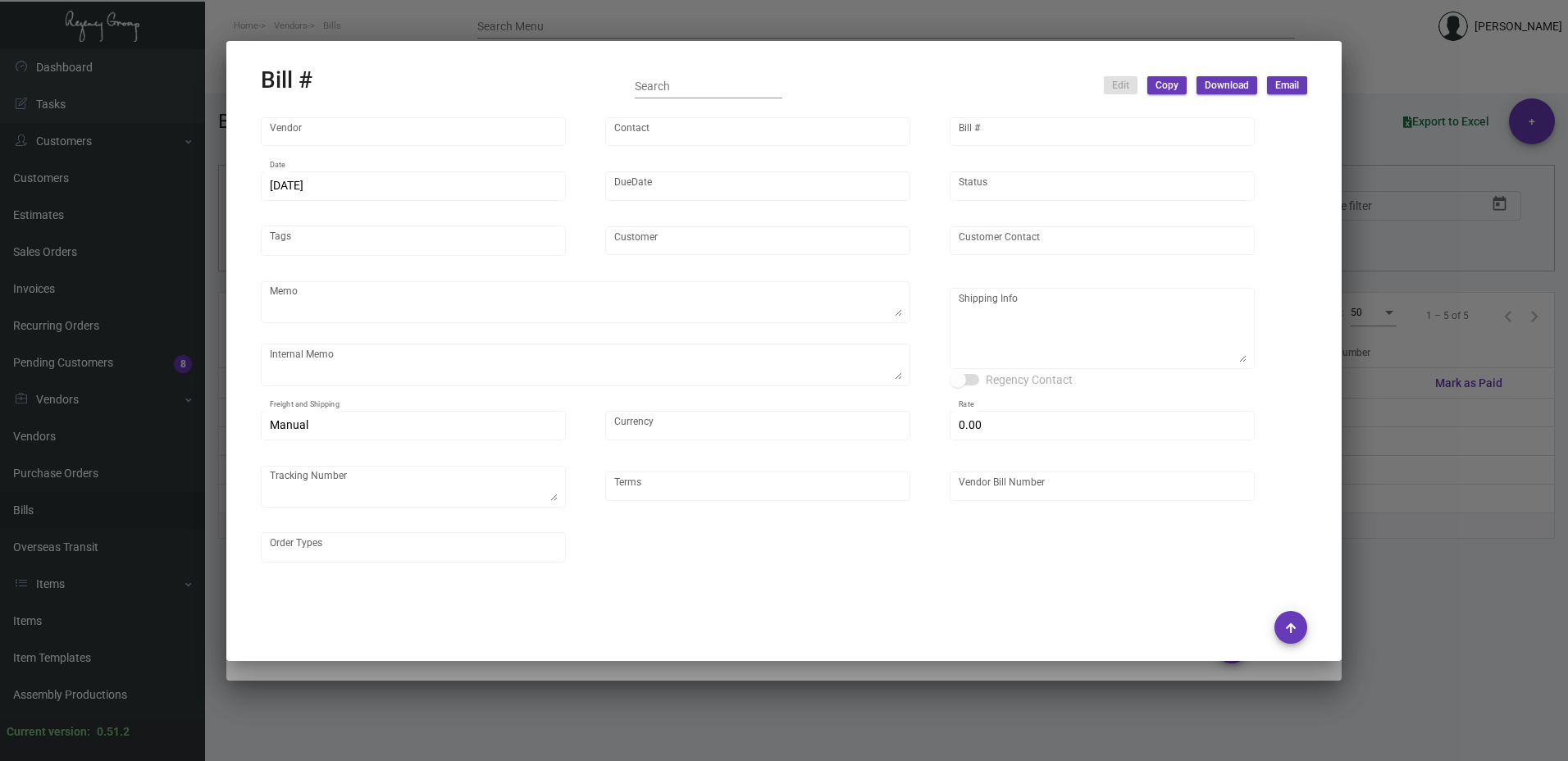
type input "$ 0.00"
type input "Net 30"
type input "NBTT098 - P105094"
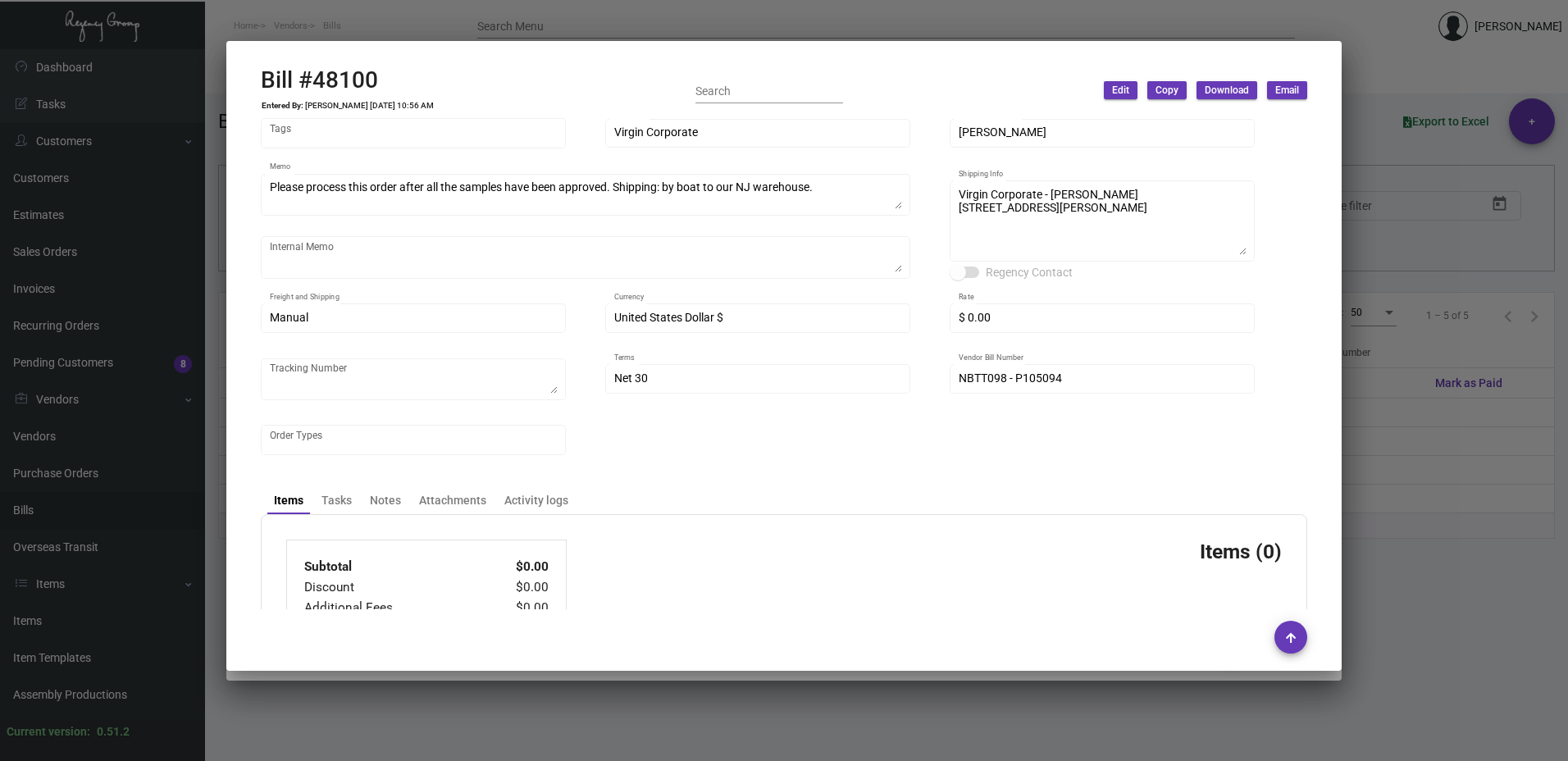
scroll to position [221, 0]
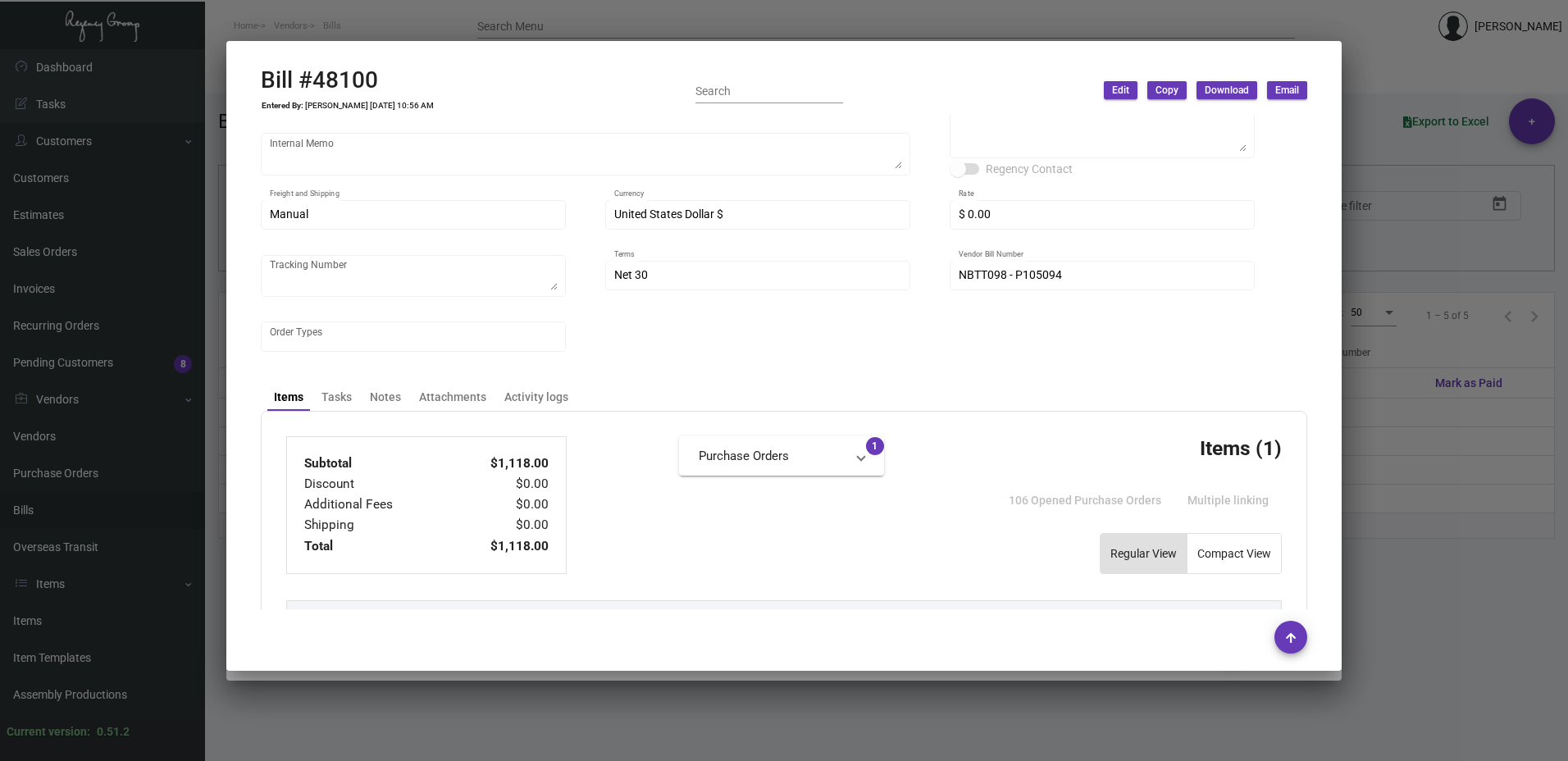
click at [1485, 384] on div at bounding box center [784, 380] width 1568 height 761
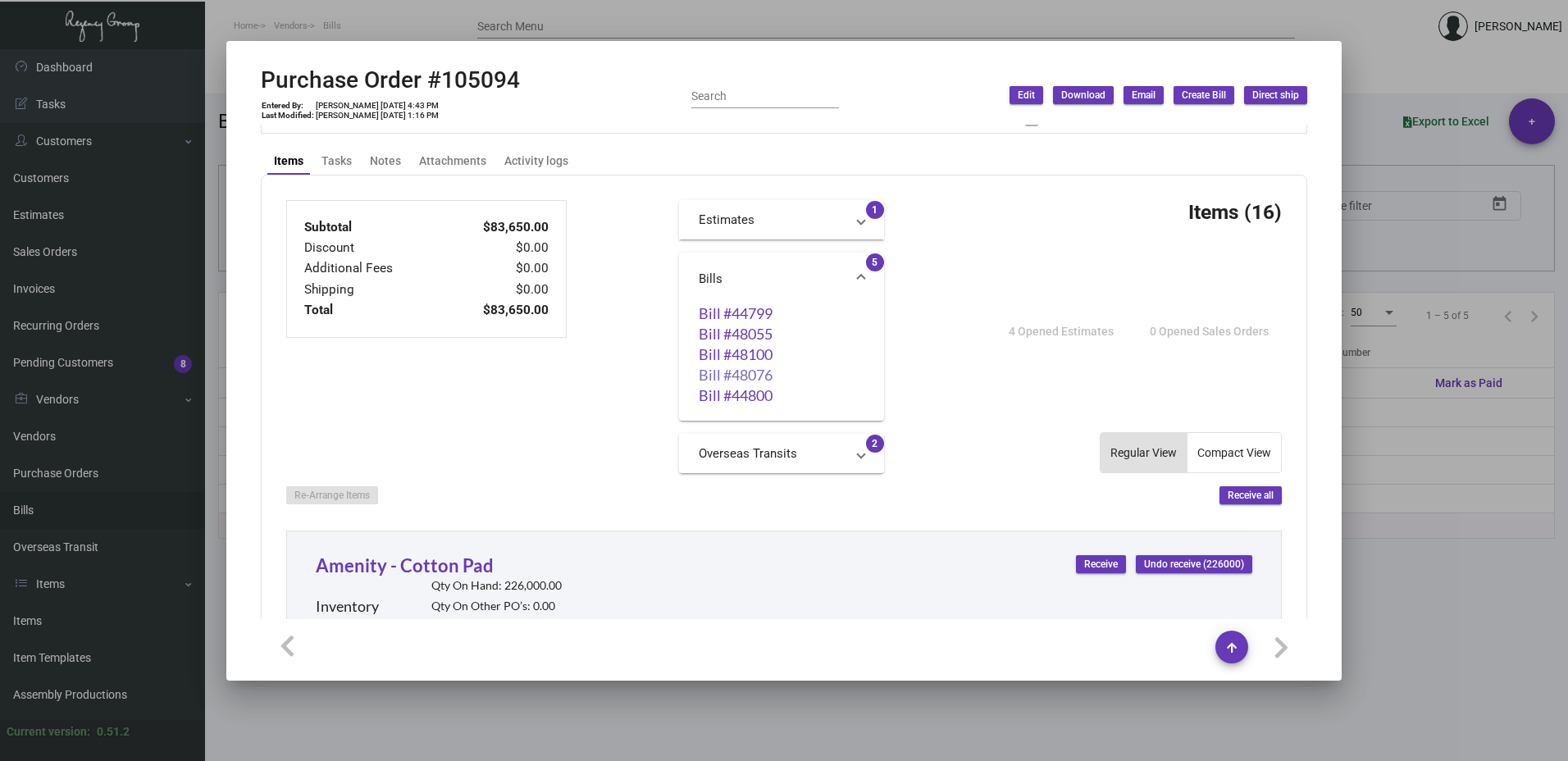
click at [752, 370] on link "Bill #48076" at bounding box center [781, 374] width 166 height 16
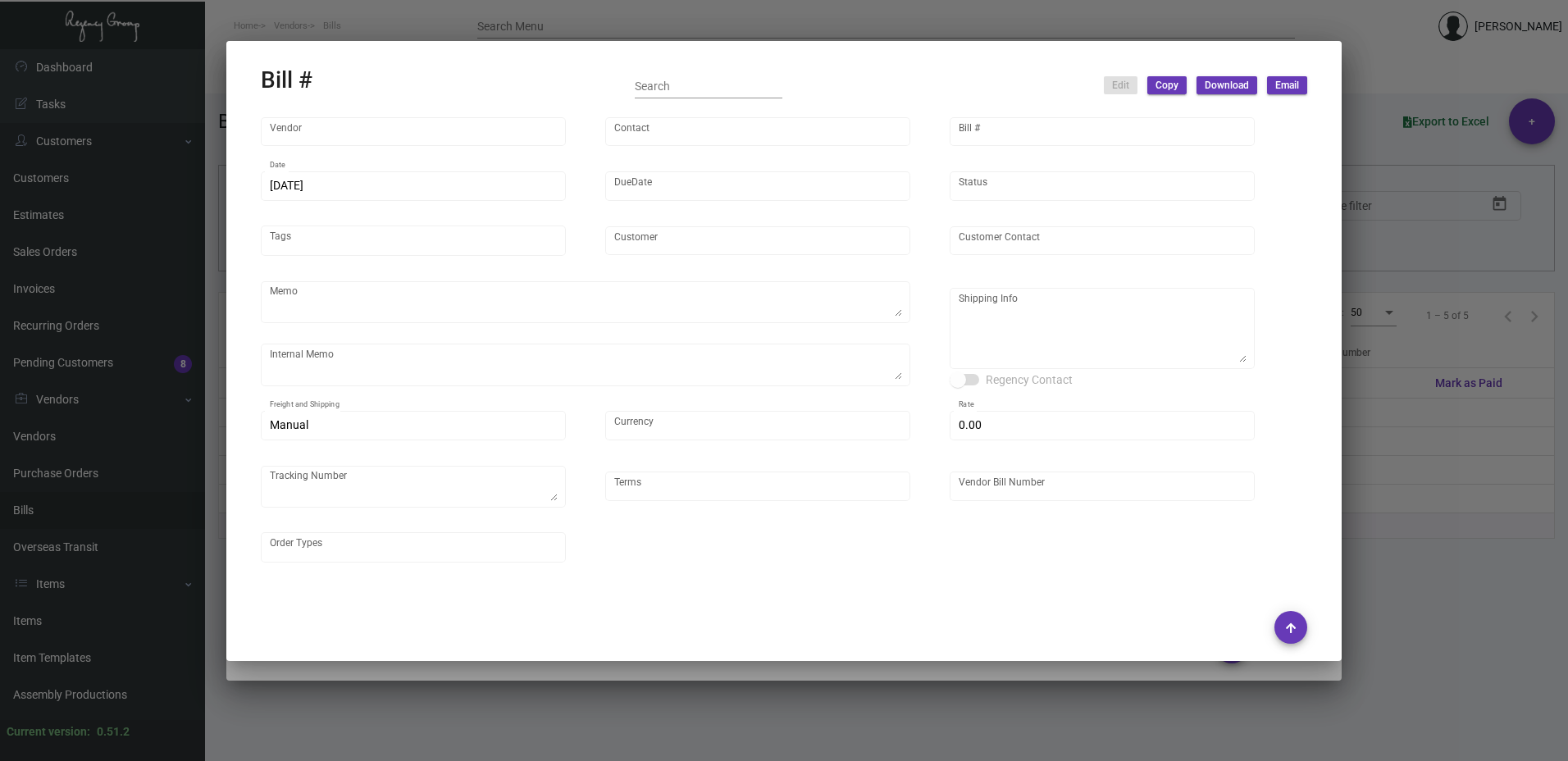
type input "Ningbo Titu Int. Trading Co."
type input "Skipper -"
type input "48076"
type input "[DATE]"
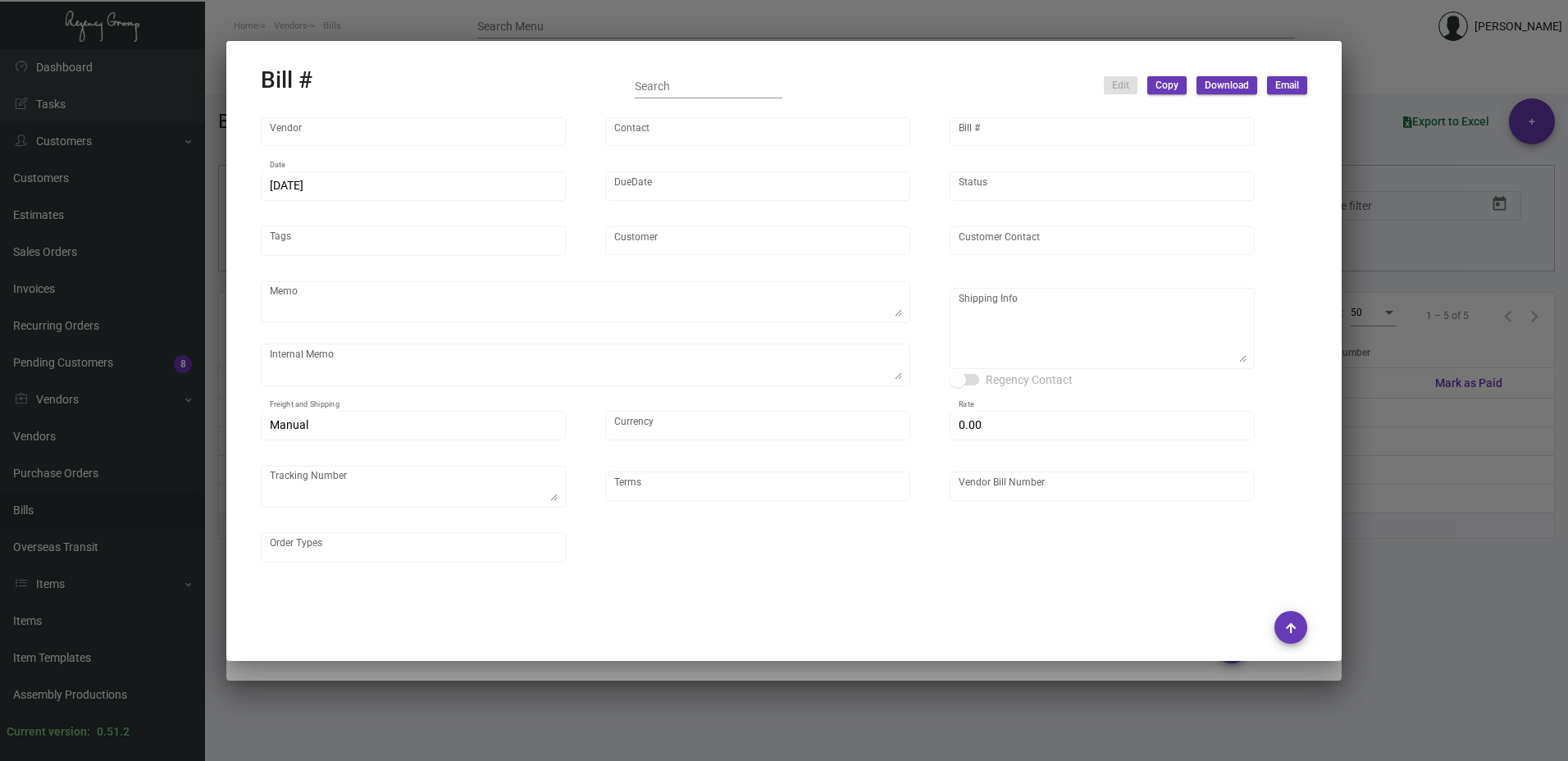
type input "Virgin Corporate"
type input "[PERSON_NAME]"
type textarea "Please process this order after all the samples have been approved. Shipping: b…"
type textarea "Virgin Corporate - [PERSON_NAME] [STREET_ADDRESS][PERSON_NAME]"
type input "United States Dollar $"
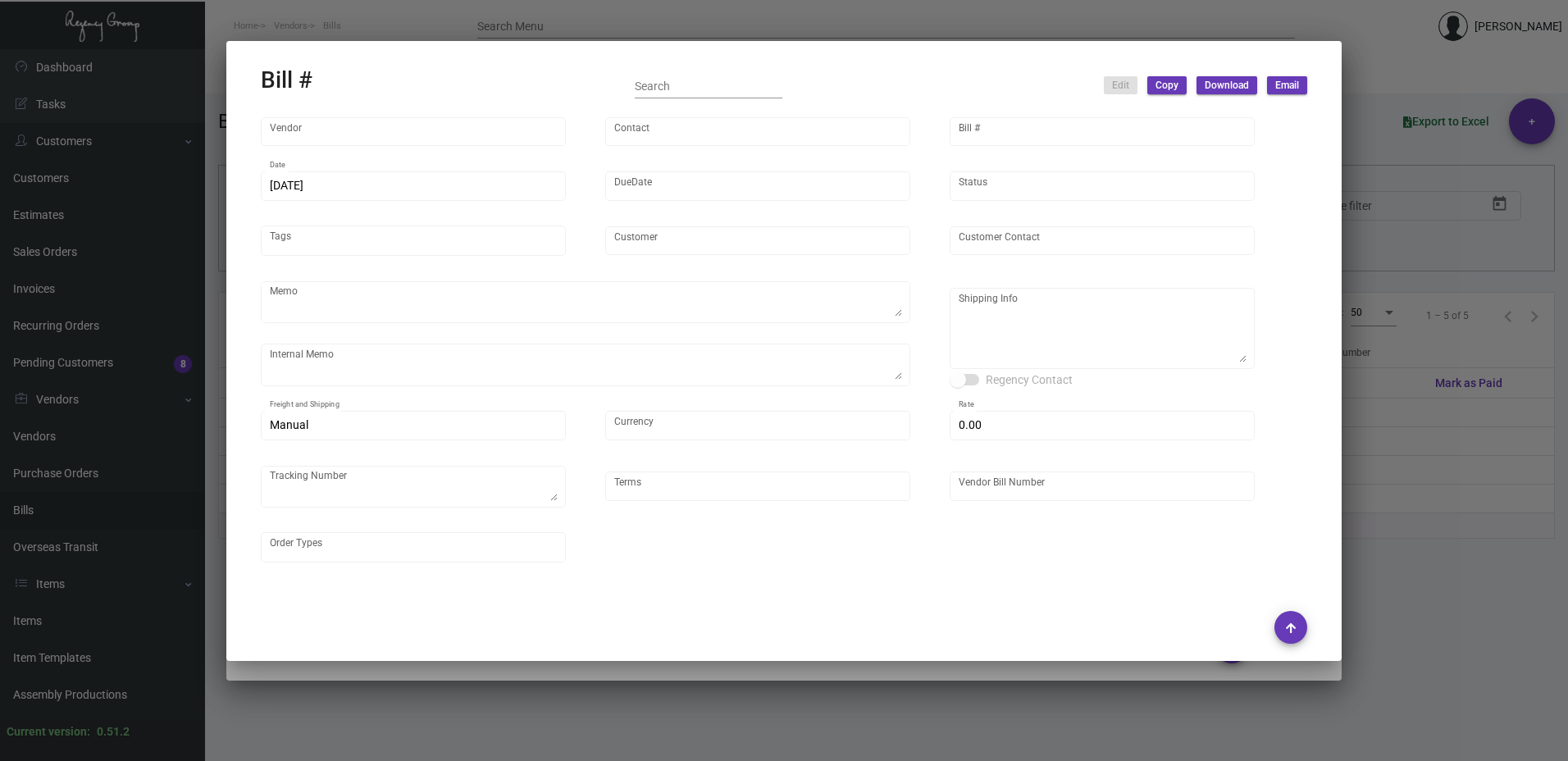
type input "$ 0.00"
type textarea "740275"
type input "Net 30"
type input "NBTT095_105094"
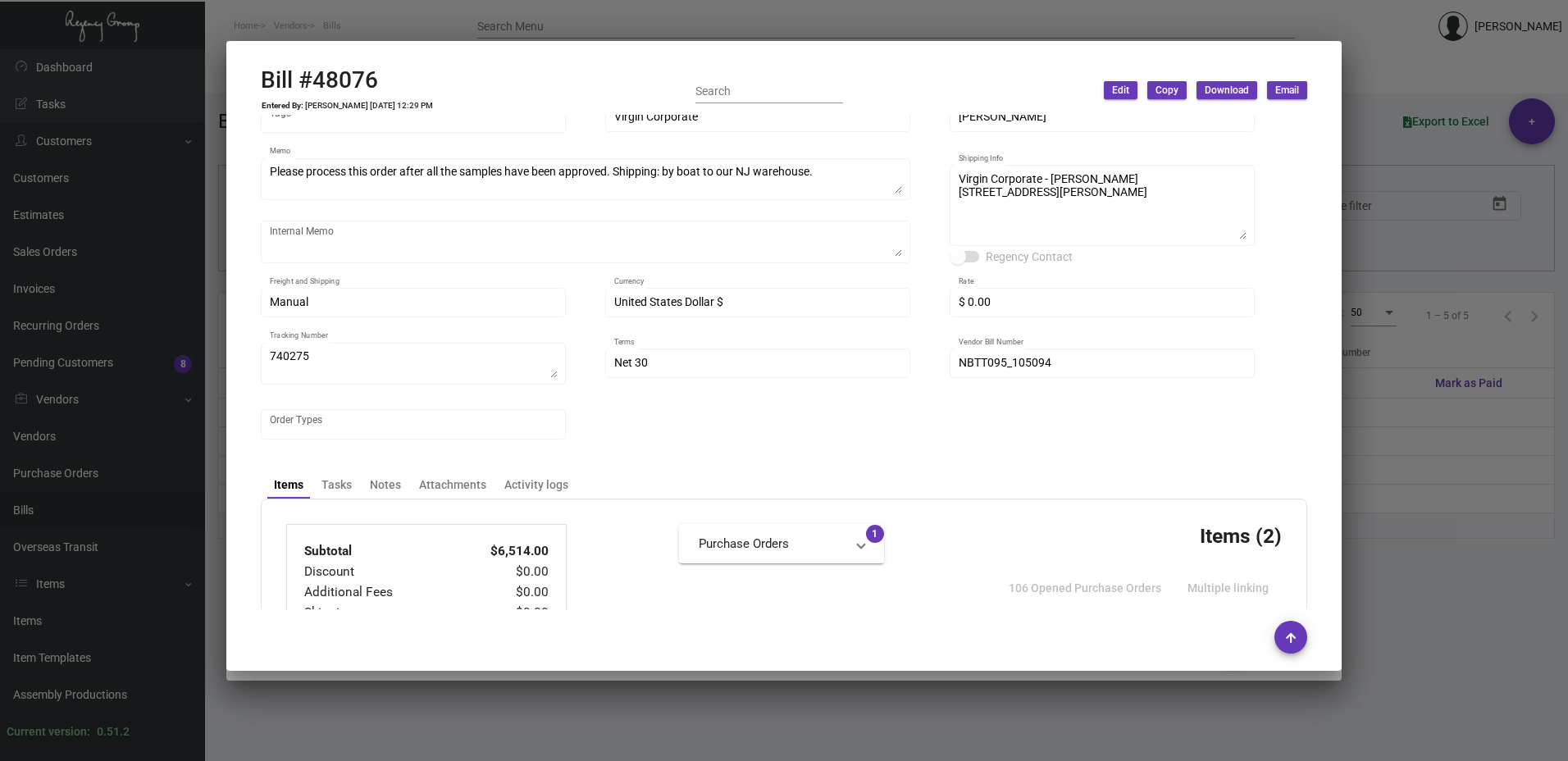
scroll to position [410, 0]
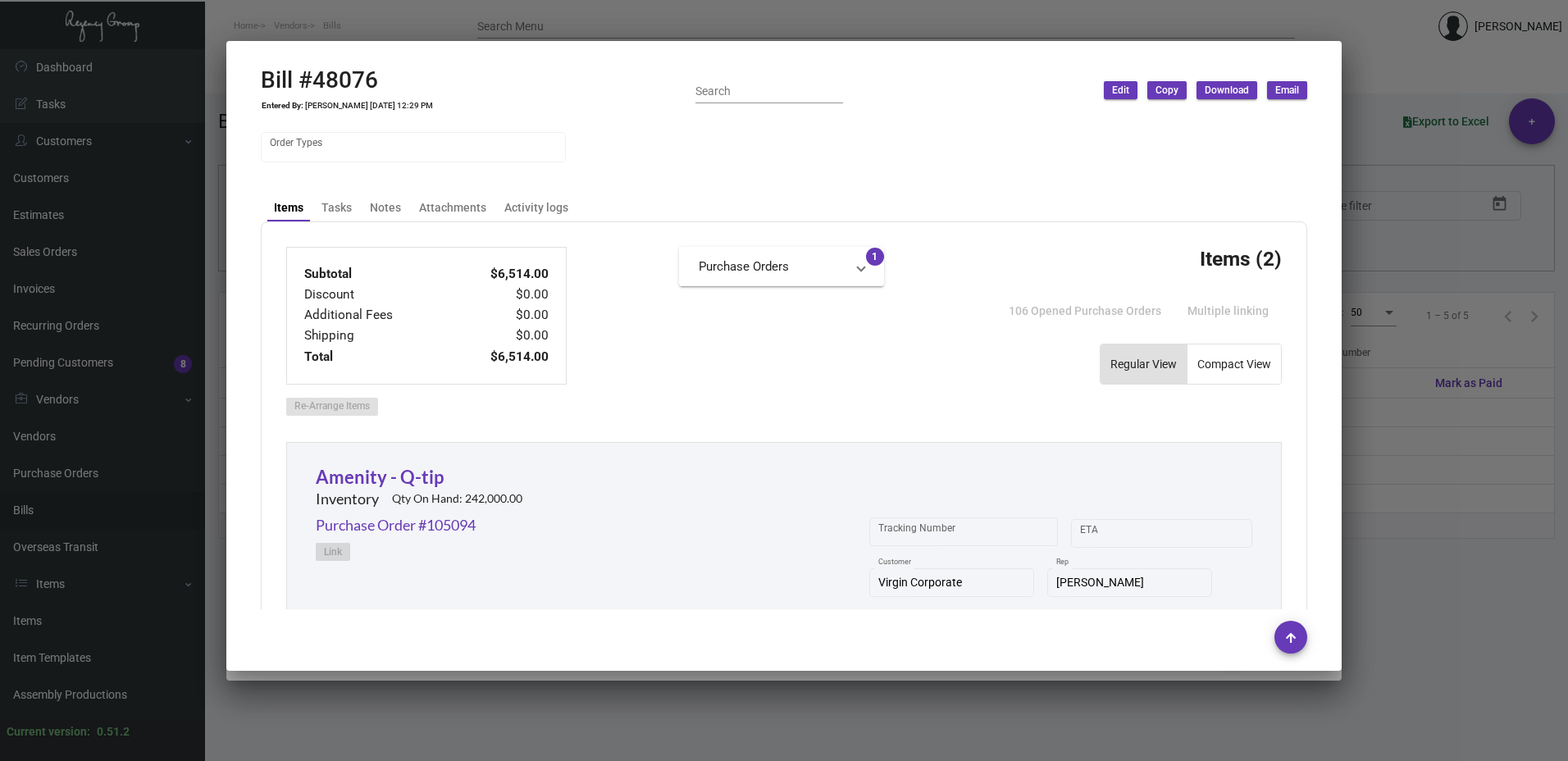
click at [1406, 290] on div at bounding box center [784, 380] width 1568 height 761
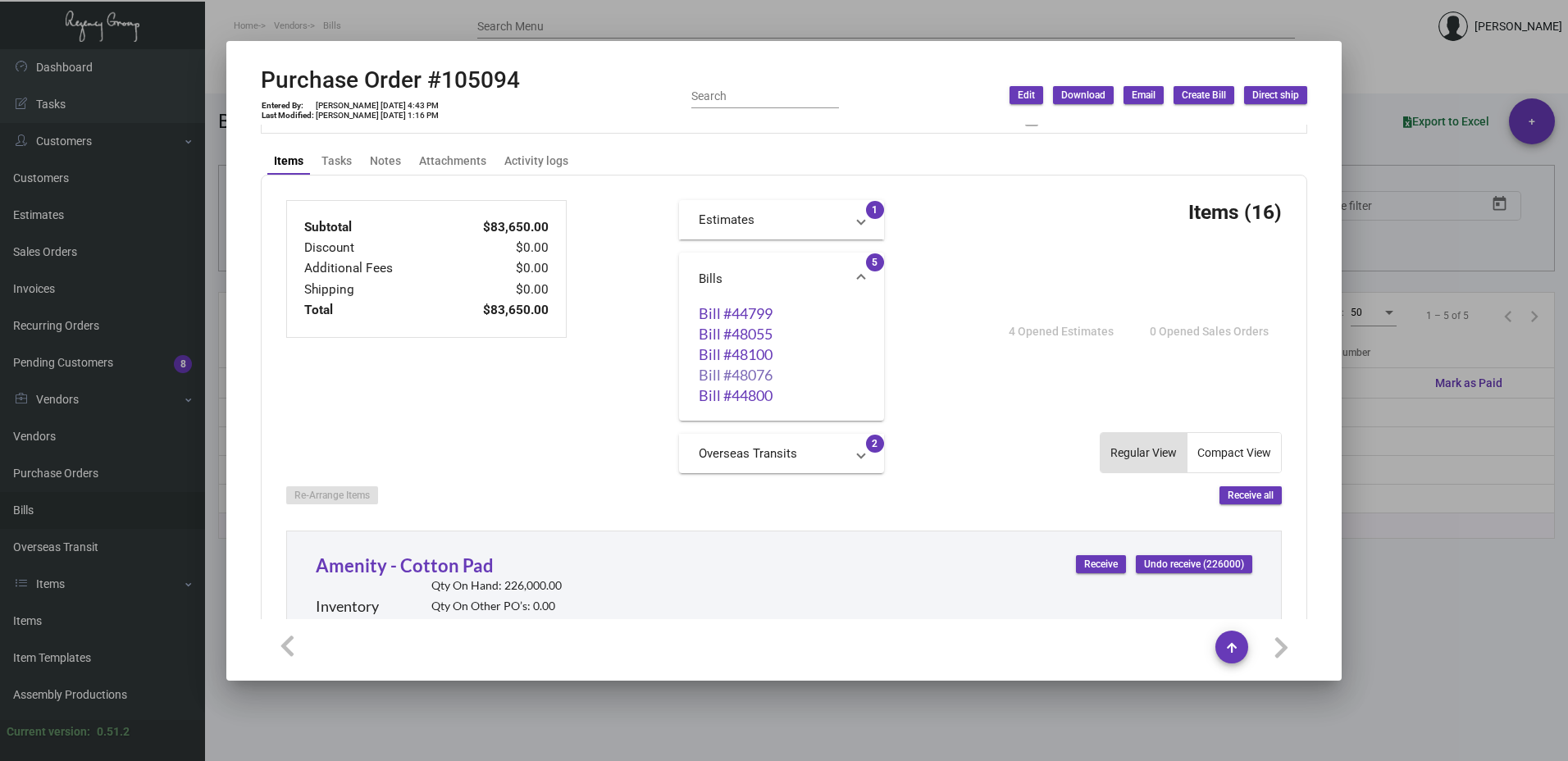
click at [741, 375] on link "Bill #48076" at bounding box center [781, 374] width 166 height 16
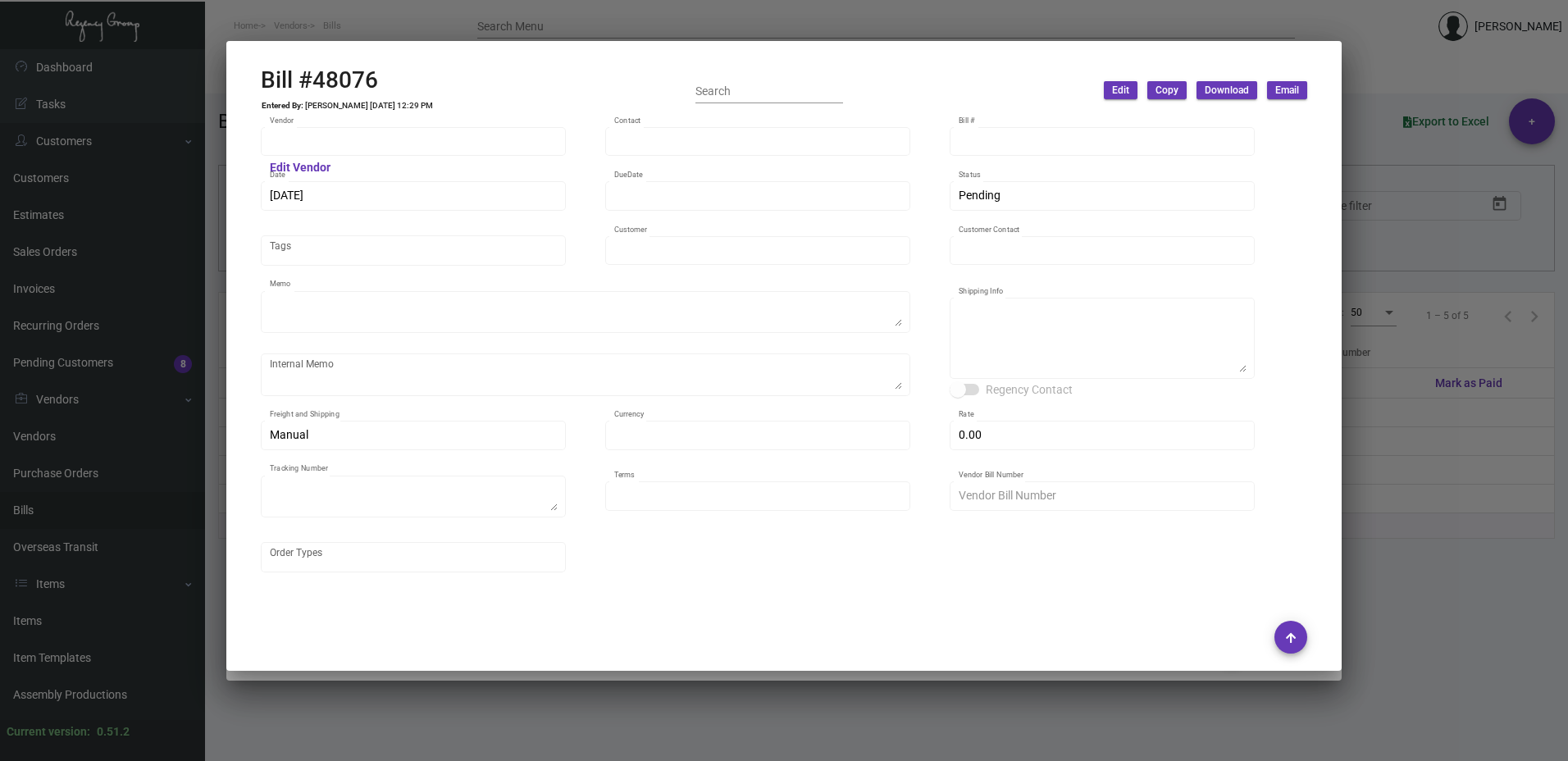
type input "Ningbo Titu Int. Trading Co."
type input "Skipper -"
type input "48076"
type input "[DATE]"
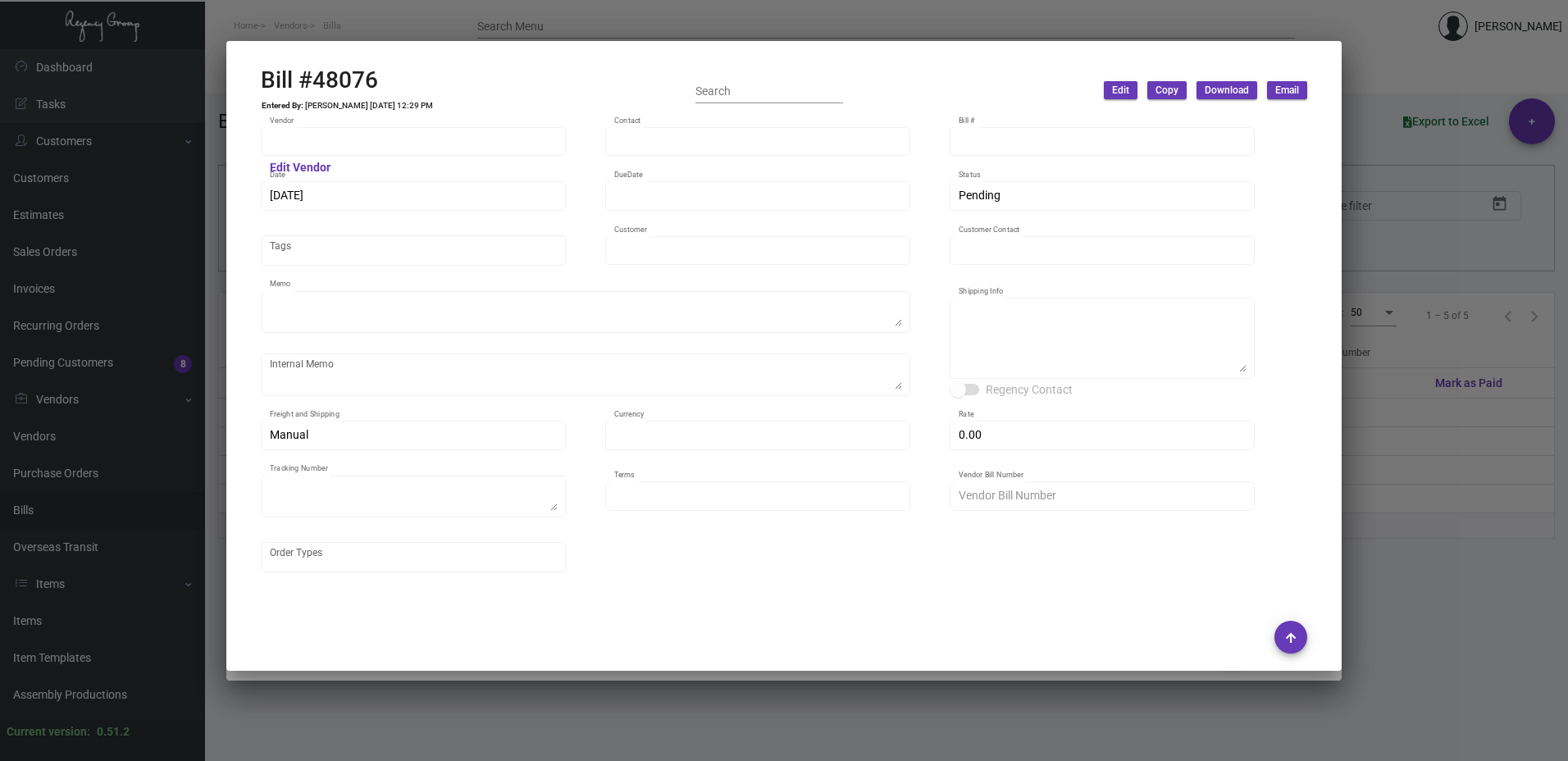
type input "Virgin Corporate"
type input "[PERSON_NAME]"
type textarea "Please process this order after all the samples have been approved. Shipping: b…"
type textarea "Virgin Corporate - [PERSON_NAME] [STREET_ADDRESS][PERSON_NAME]"
type input "United States Dollar $"
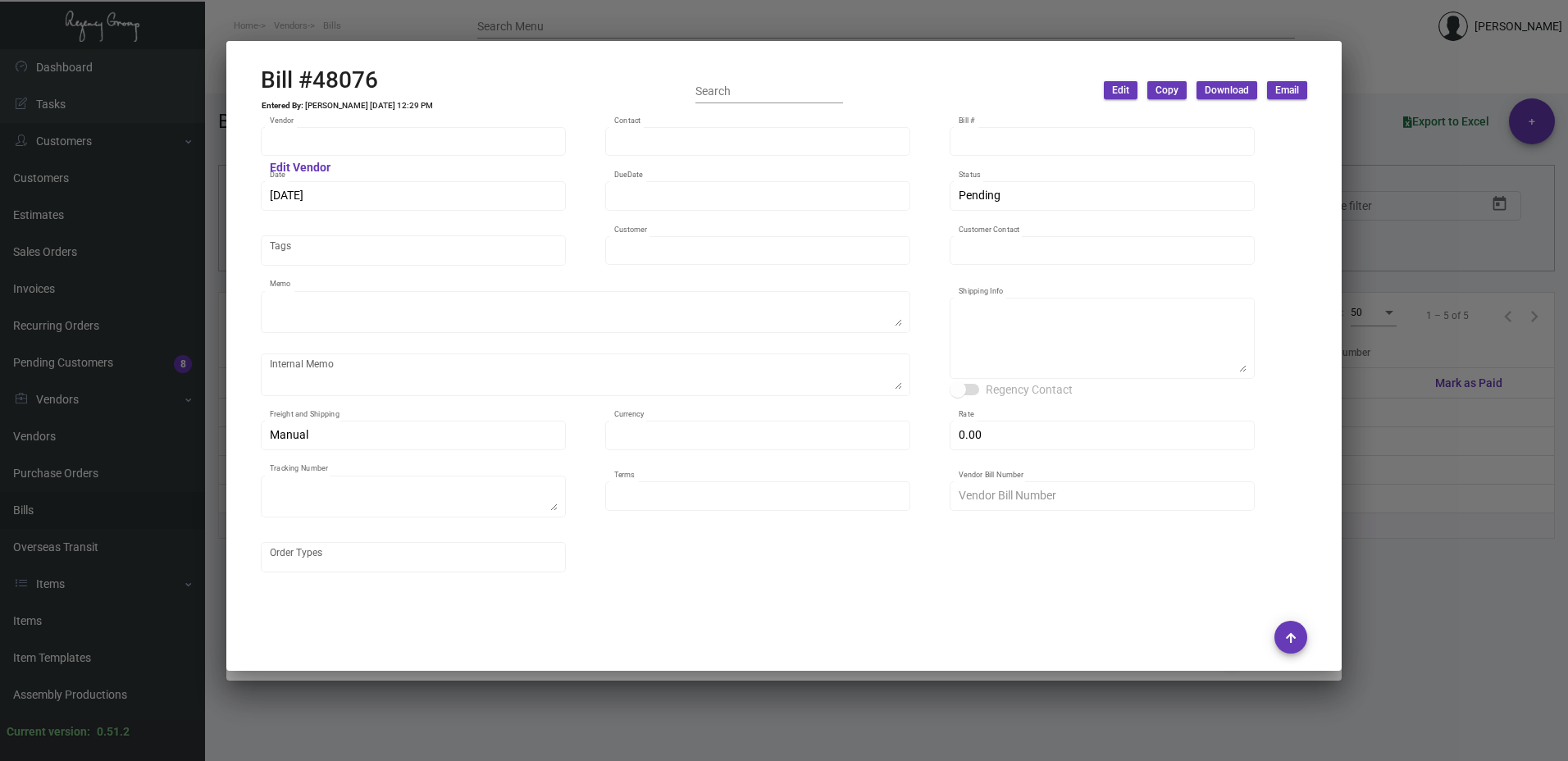
type input "$ 0.00"
type textarea "740275"
type input "Net 30"
type input "NBTT095_105094"
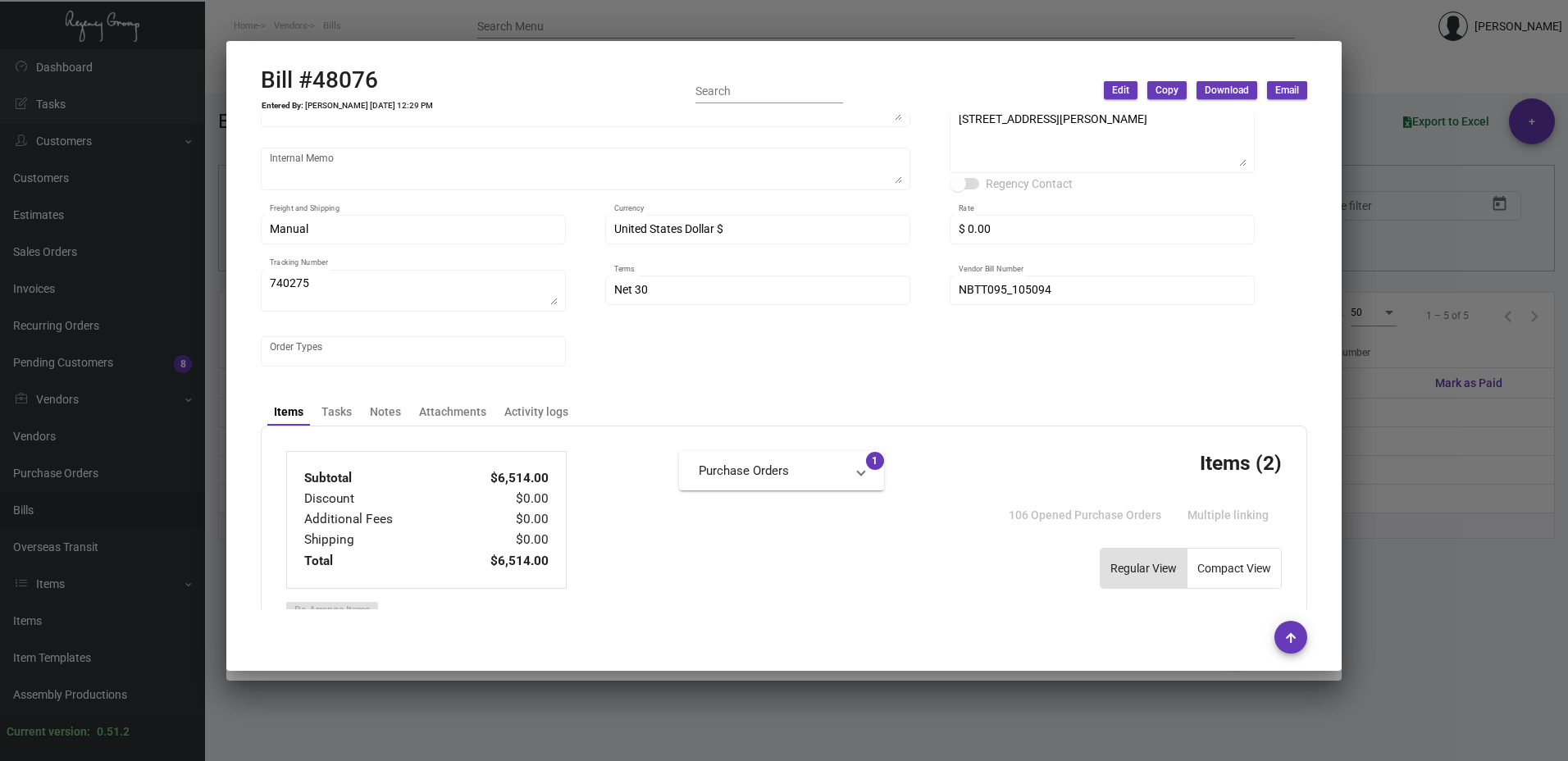
scroll to position [246, 0]
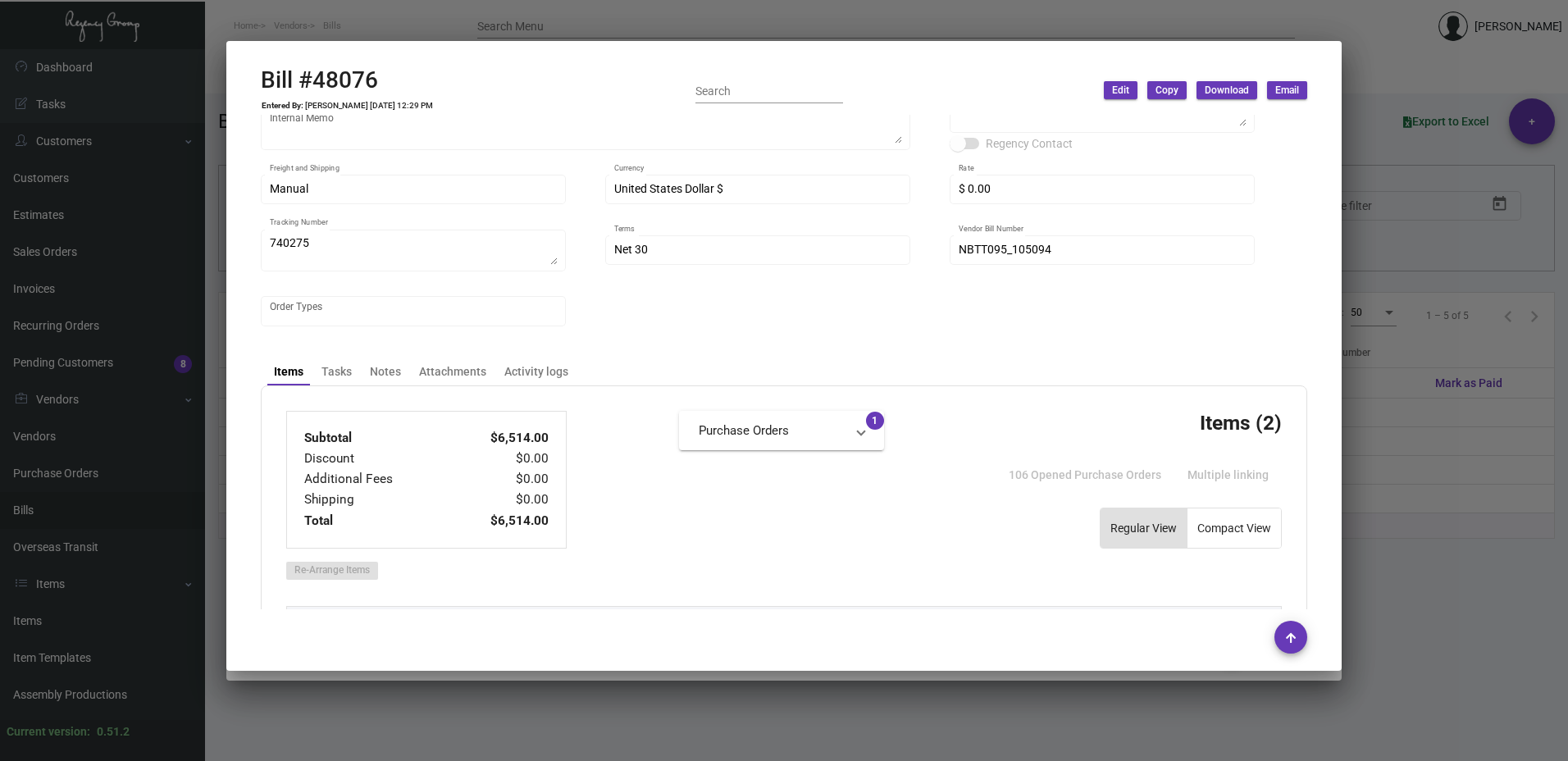
click at [1384, 298] on div at bounding box center [784, 380] width 1568 height 761
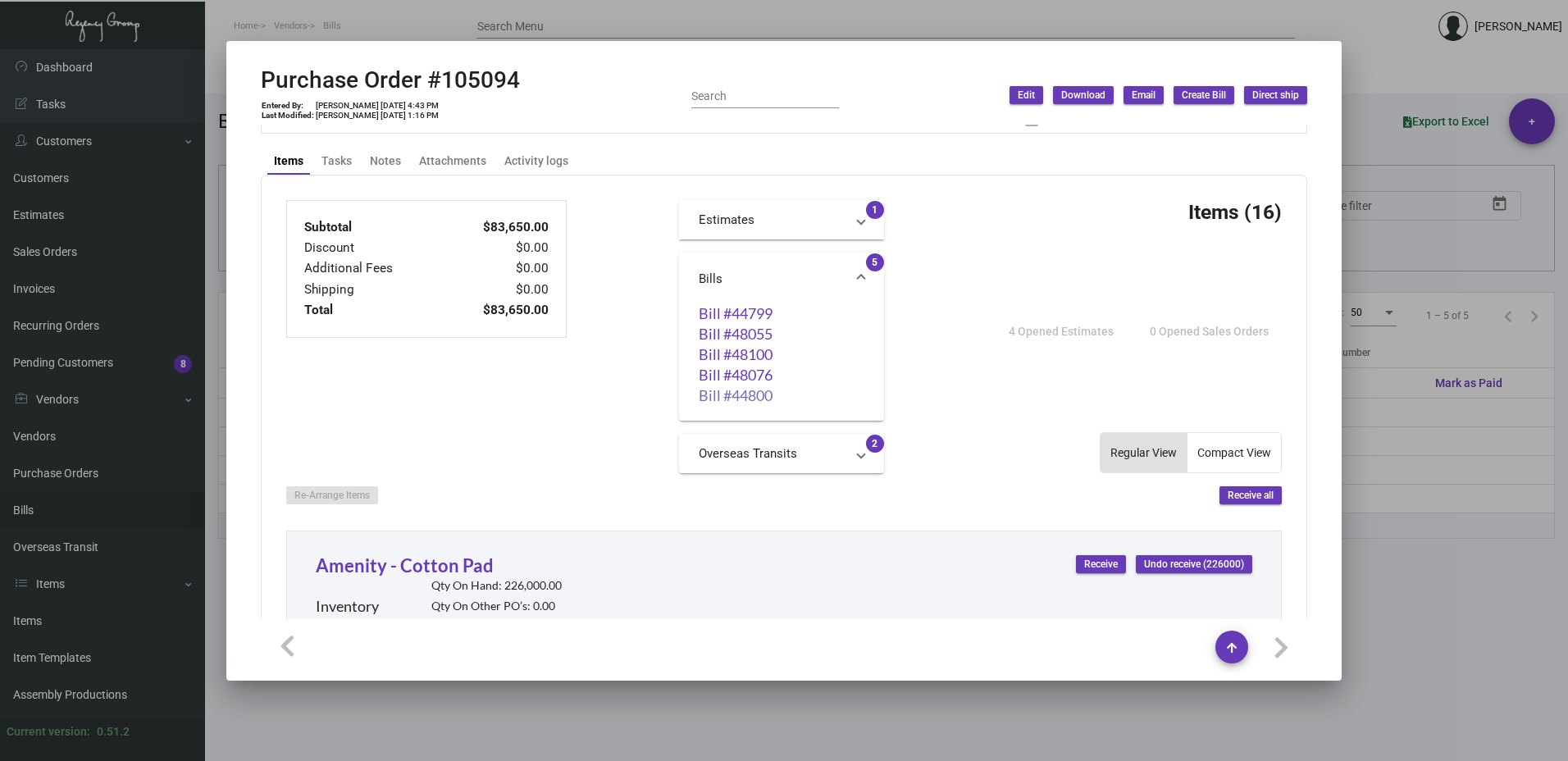
click at [730, 393] on link "Bill #44800" at bounding box center [781, 394] width 166 height 16
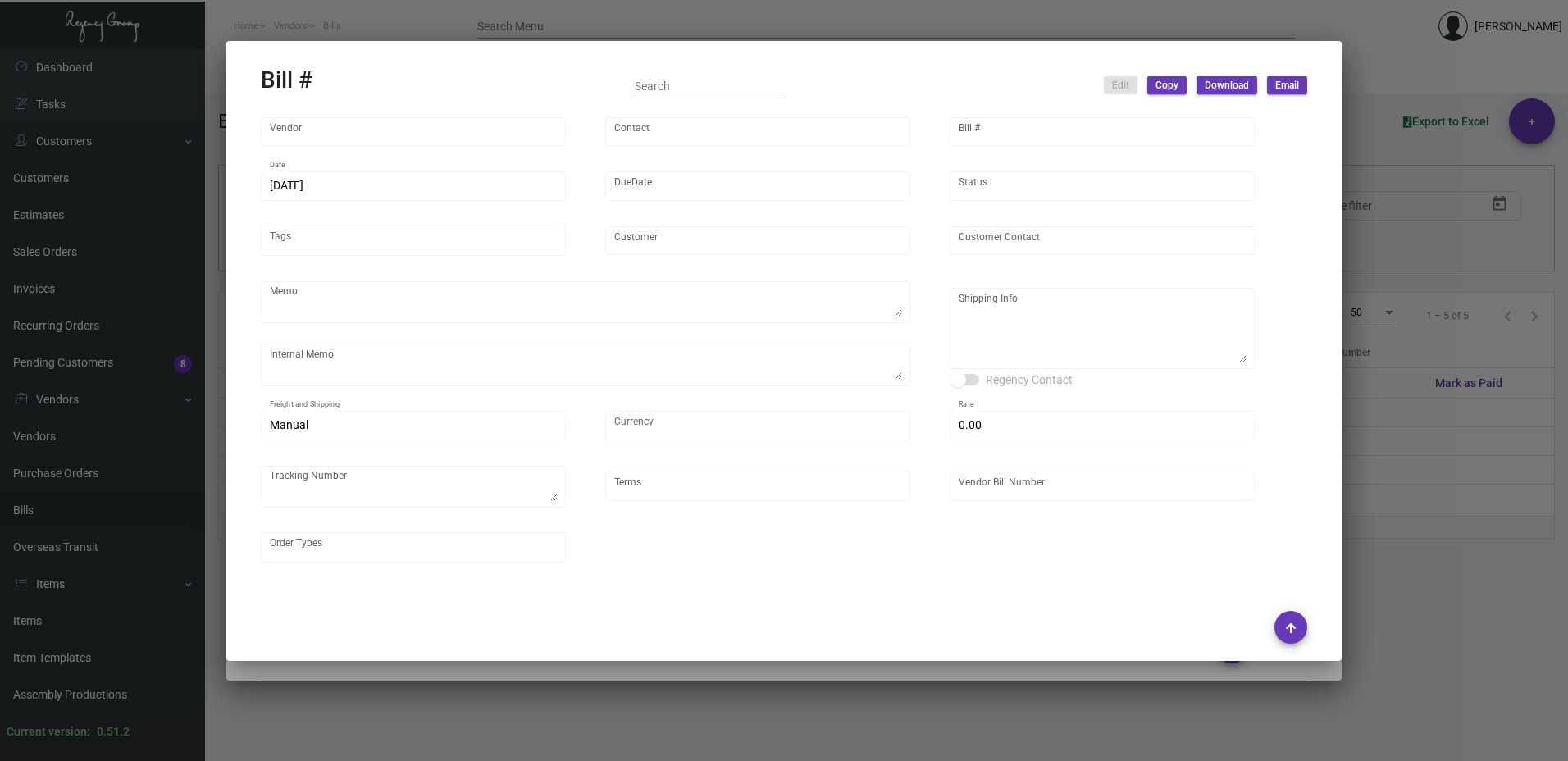
type input "Ningbo Titu Int. Trading Co."
type input "Skipper -"
type input "44800"
type input "[DATE]"
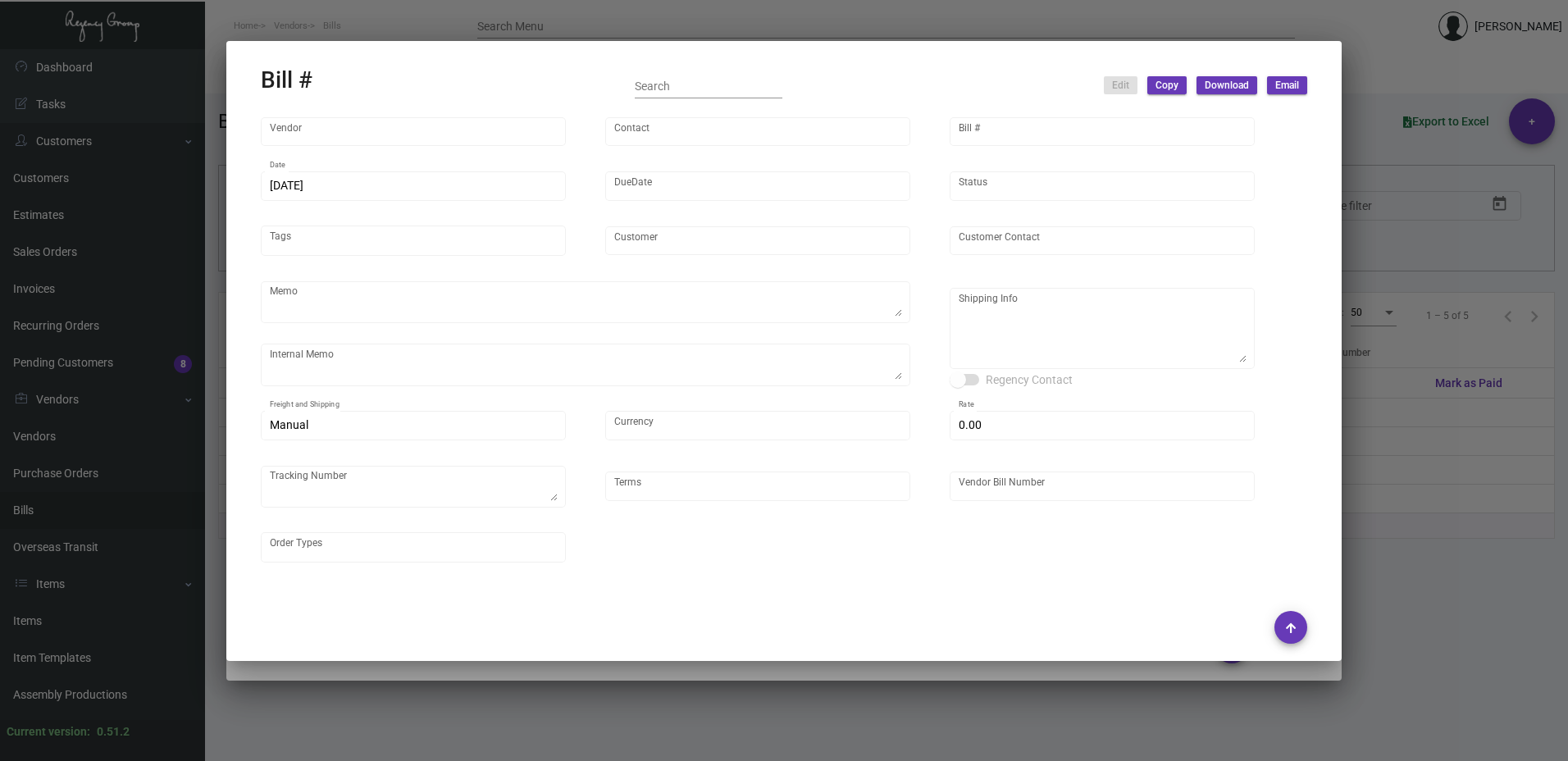
type input "Virgin Corporate"
type input "[PERSON_NAME]"
type textarea "Please process this order after all the samples have been approved. Shipping: b…"
type textarea "Virgin Corporate - [PERSON_NAME] [STREET_ADDRESS][PERSON_NAME]"
type input "United States Dollar $"
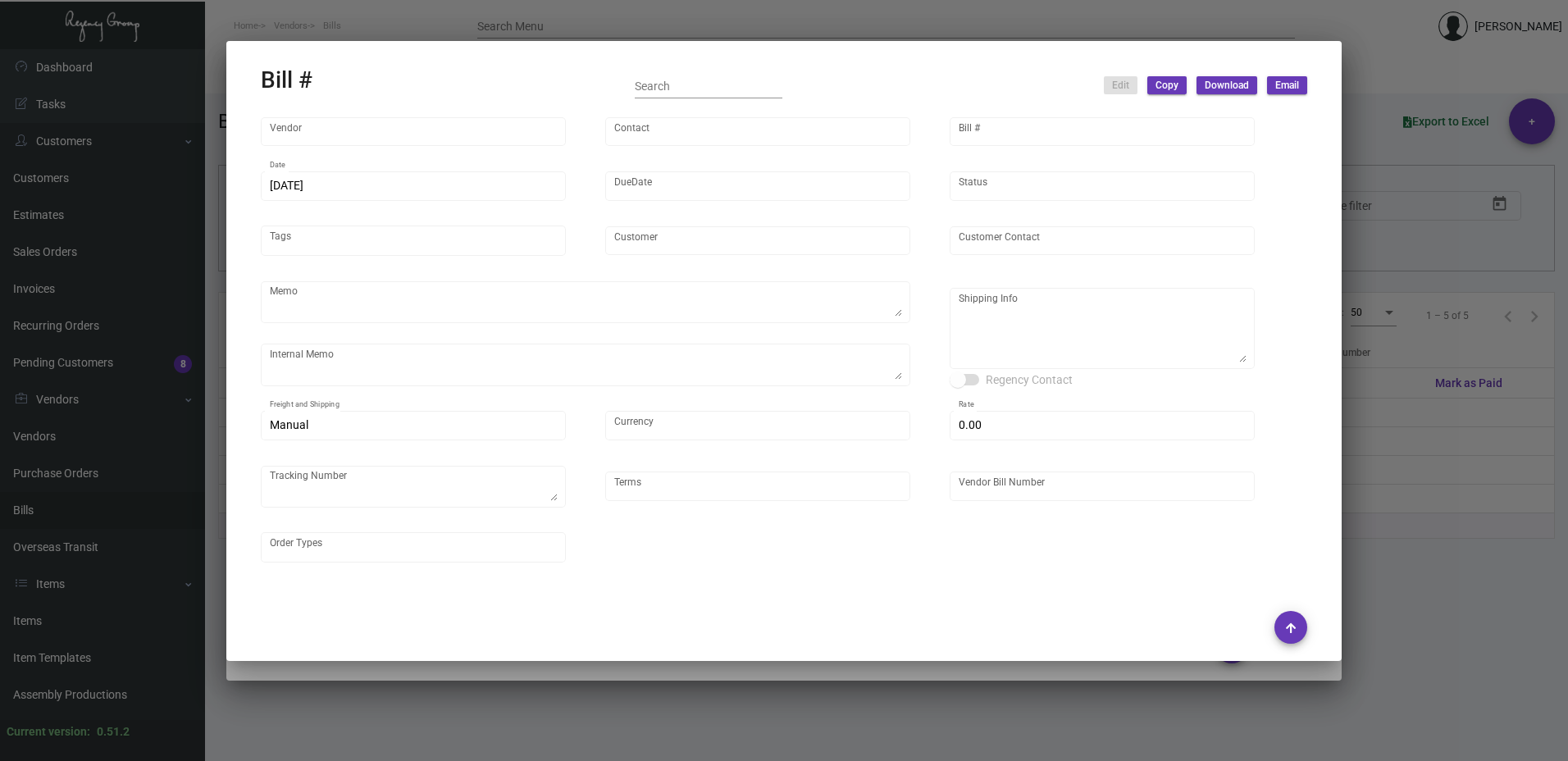
type input "$ 0.00"
type input "Net 30"
type input "TT240709-105094"
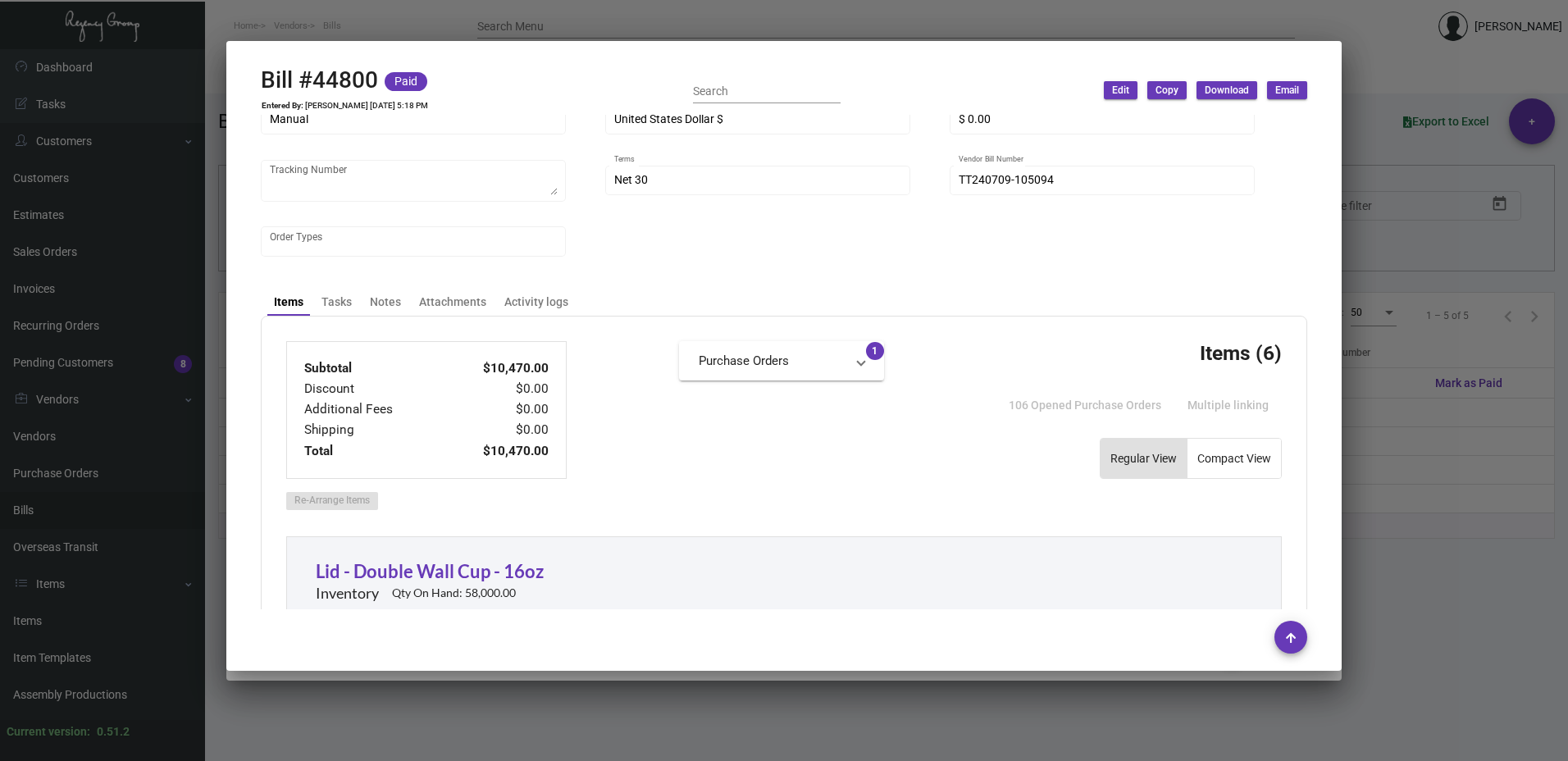
scroll to position [328, 0]
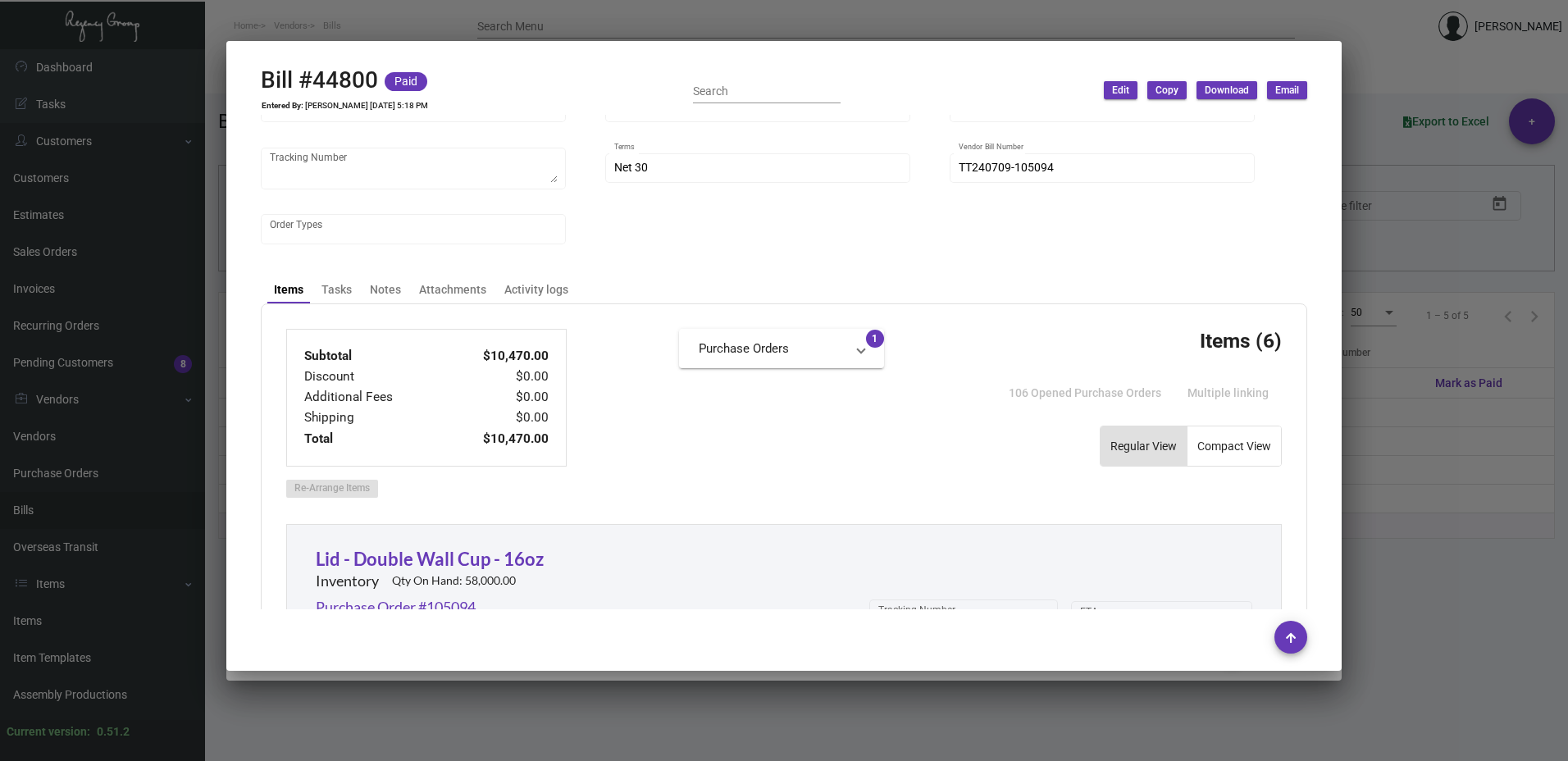
click at [1445, 387] on div at bounding box center [784, 380] width 1568 height 761
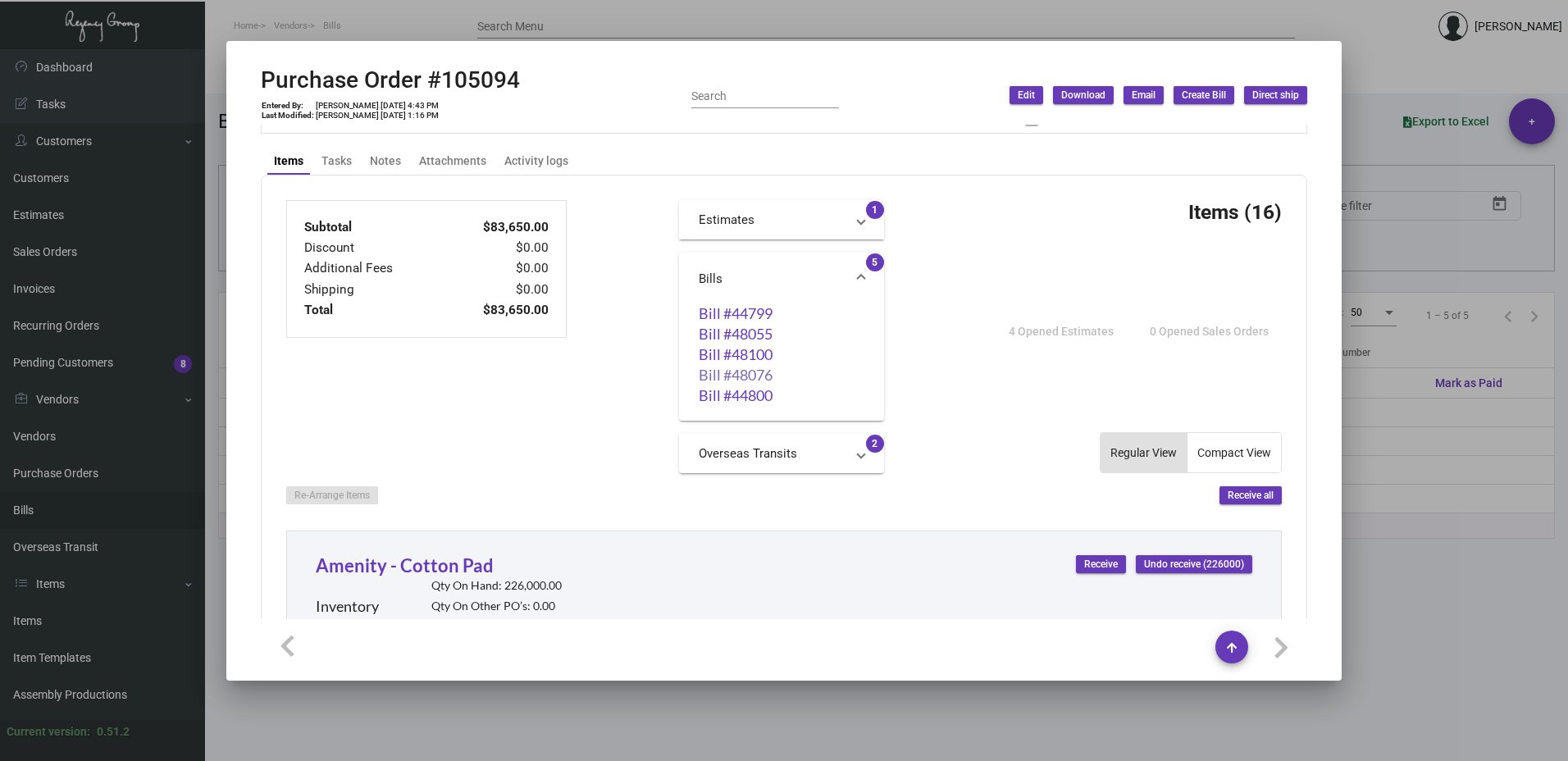
click at [743, 375] on link "Bill #48076" at bounding box center [781, 374] width 166 height 16
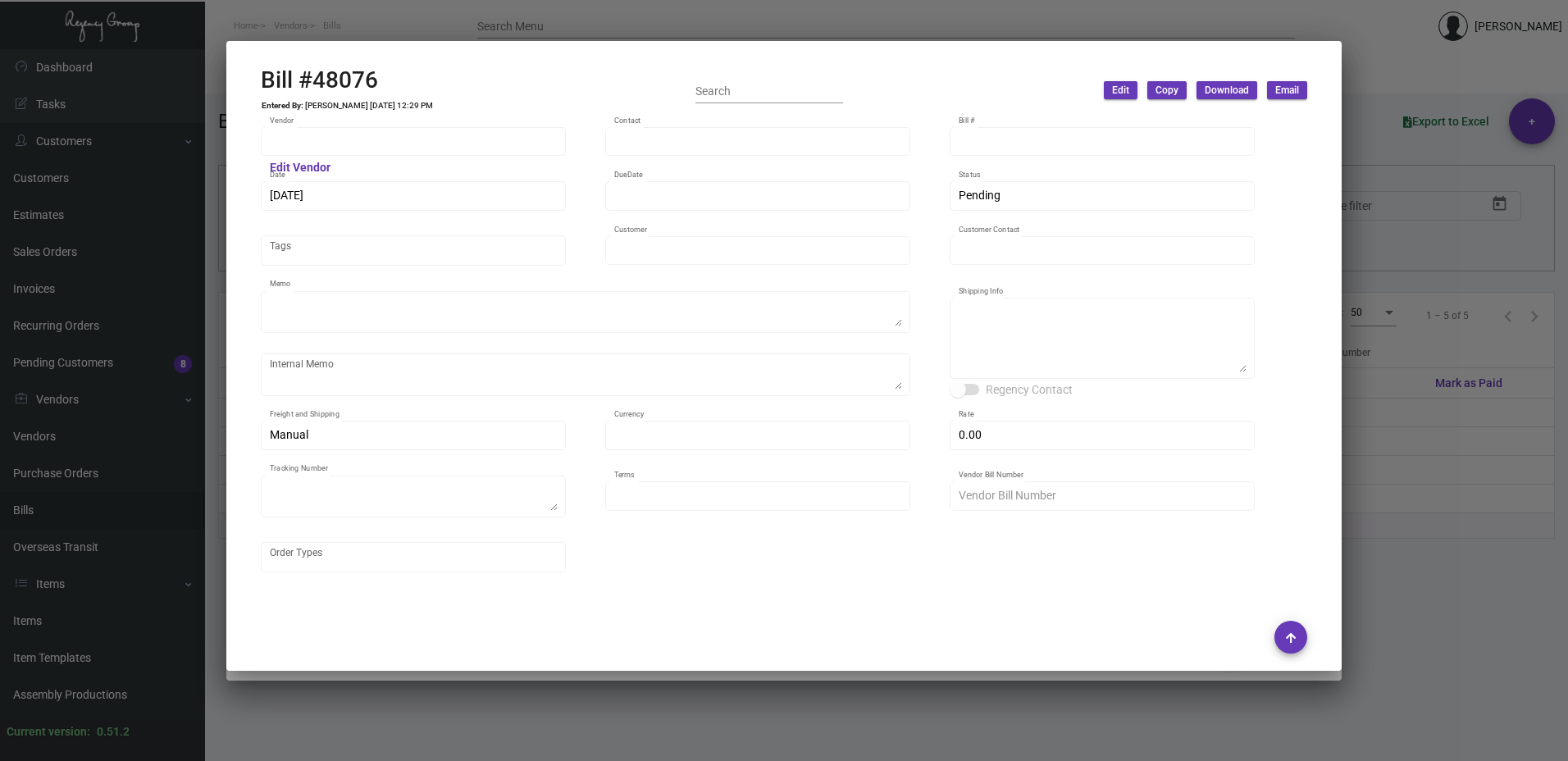
type input "Ningbo Titu Int. Trading Co."
type input "Skipper -"
type input "48076"
type input "[DATE]"
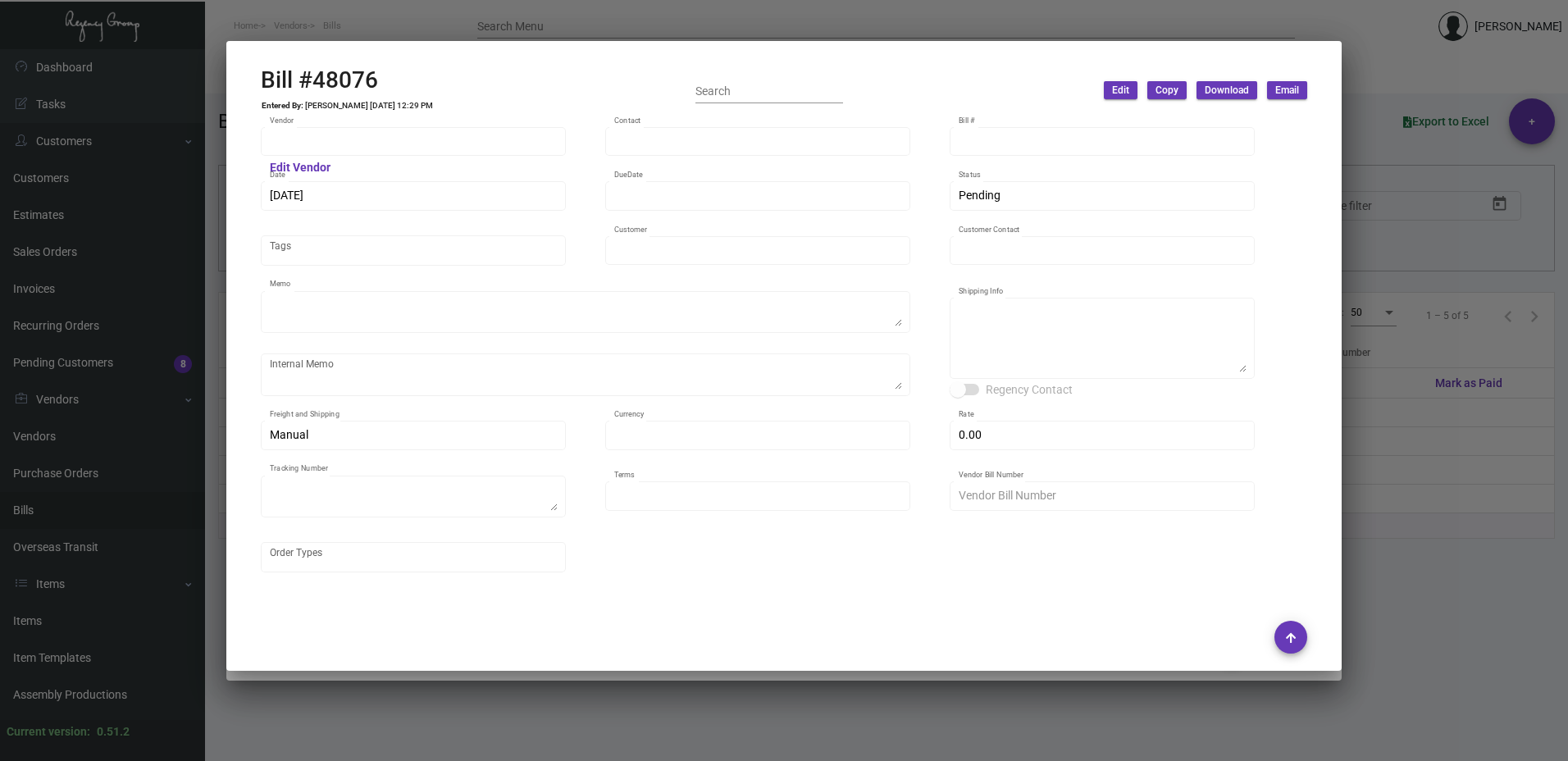
type input "Virgin Corporate"
type input "[PERSON_NAME]"
type textarea "Please process this order after all the samples have been approved. Shipping: b…"
type textarea "Virgin Corporate - [PERSON_NAME] [STREET_ADDRESS][PERSON_NAME]"
type input "United States Dollar $"
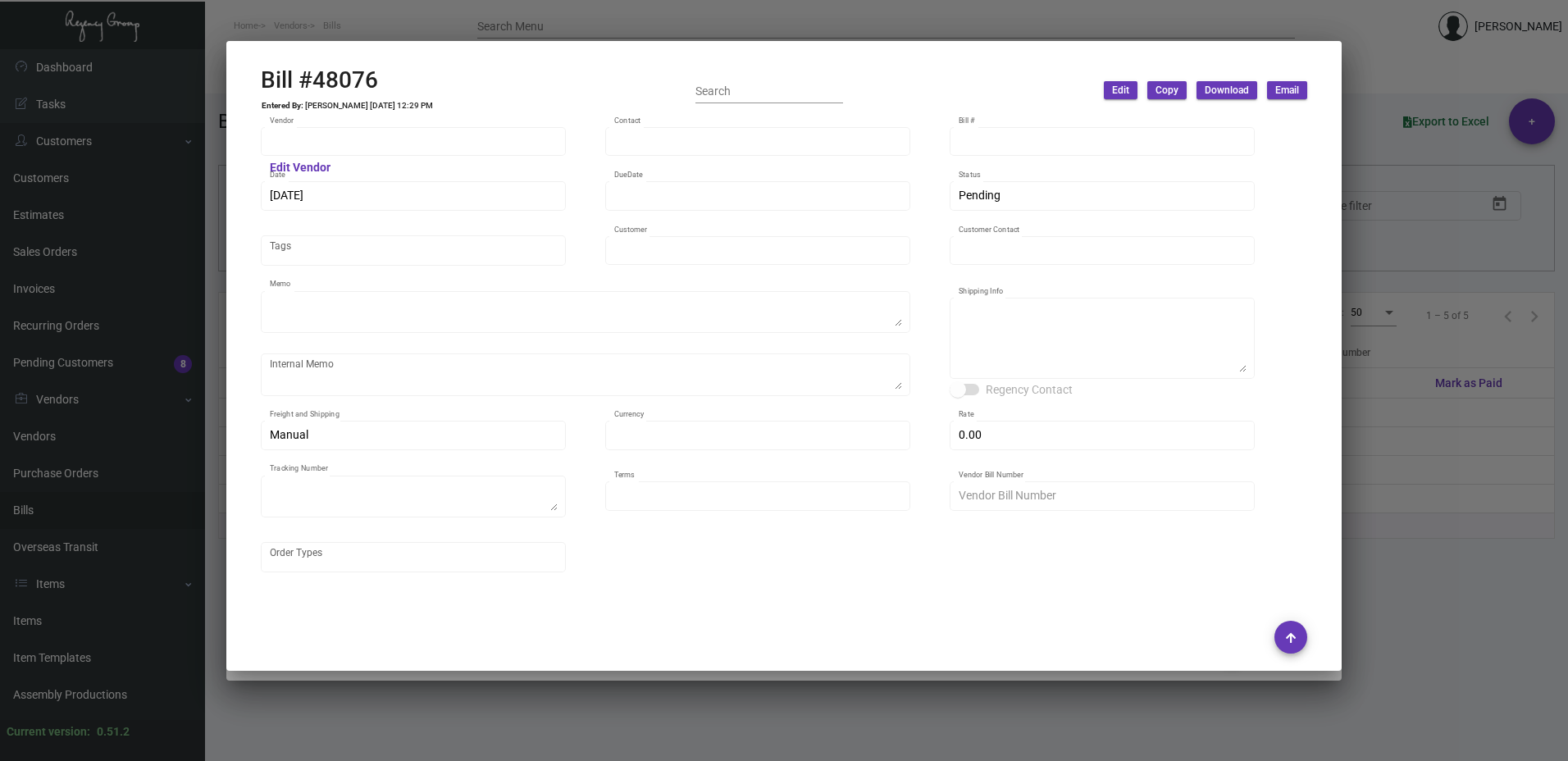
type input "$ 0.00"
type textarea "740275"
type input "Net 30"
type input "NBTT095_105094"
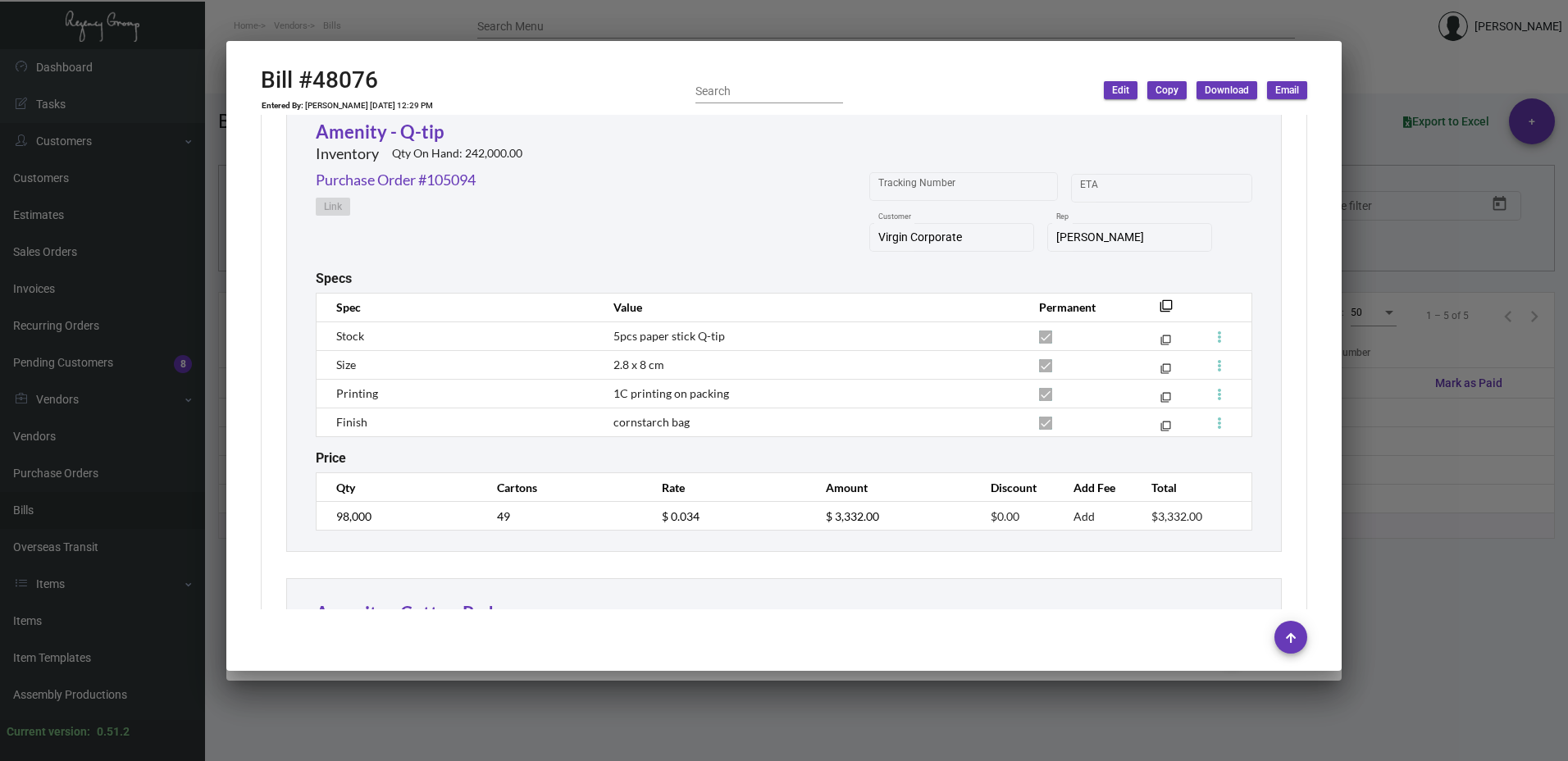
scroll to position [641, 0]
